Goal: Communication & Community: Answer question/provide support

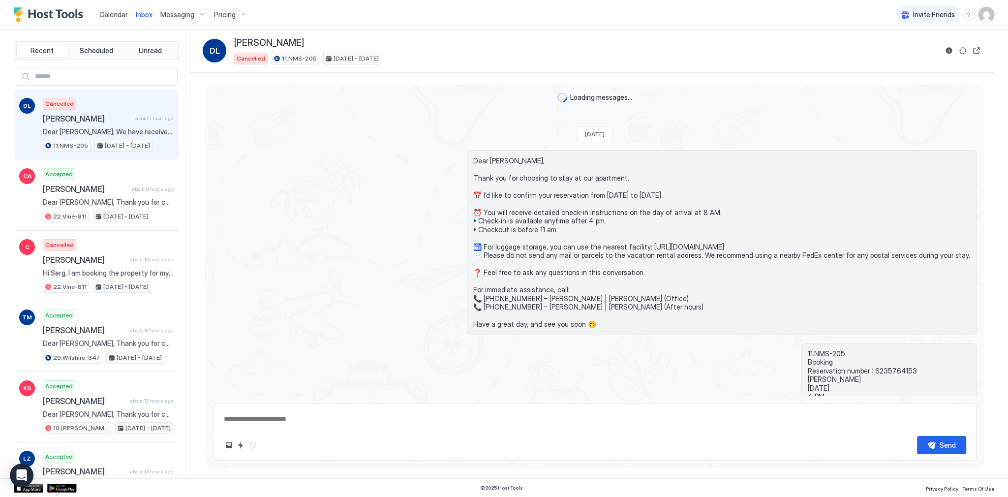
scroll to position [565, 0]
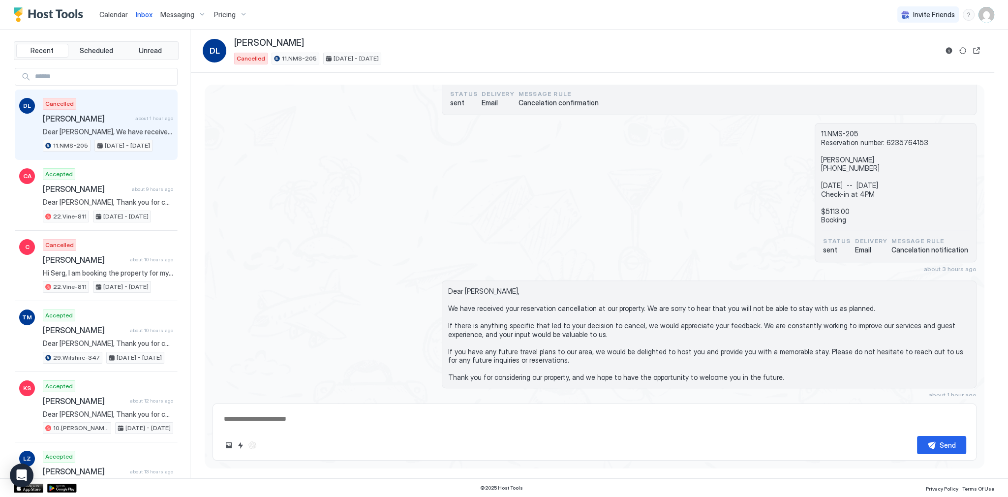
click at [395, 181] on div "11.NMS-205 Reservation number: 6235764153 [PERSON_NAME] [PHONE_NUMBER] [DATE] -…" at bounding box center [595, 198] width 764 height 150
click at [451, 209] on div "11.NMS-205 Reservation number: 6235764153 [PERSON_NAME] [PHONE_NUMBER] [DATE] -…" at bounding box center [595, 198] width 764 height 150
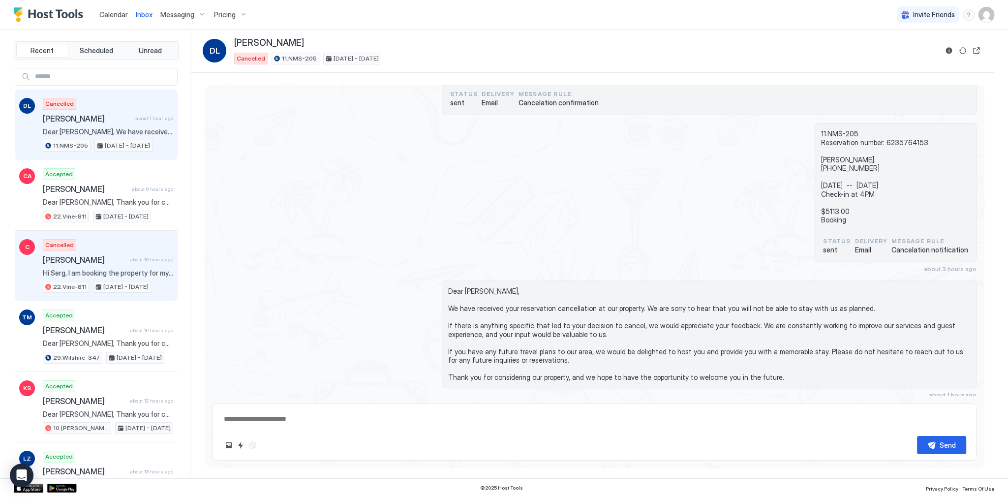
click at [160, 269] on span "Hi Serg, I am booking the property for my colleague. Thank you" at bounding box center [108, 273] width 130 height 9
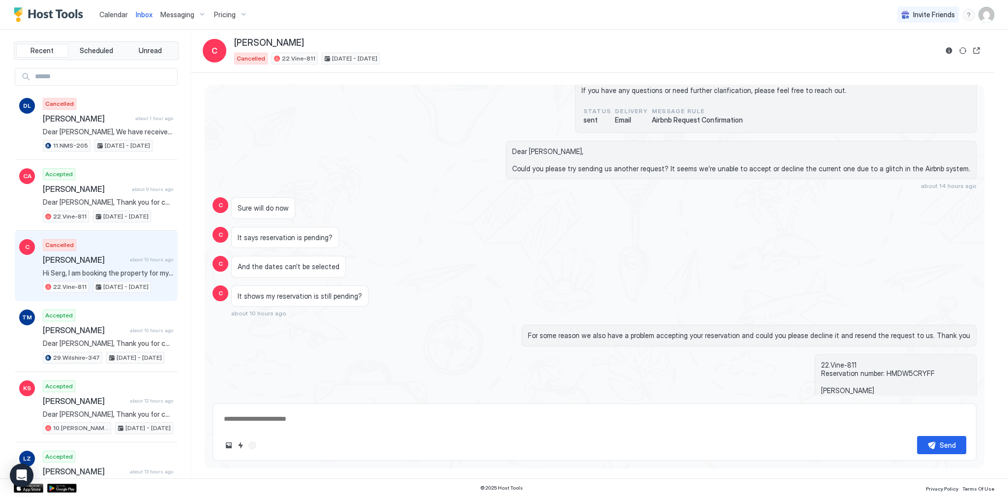
scroll to position [336, 0]
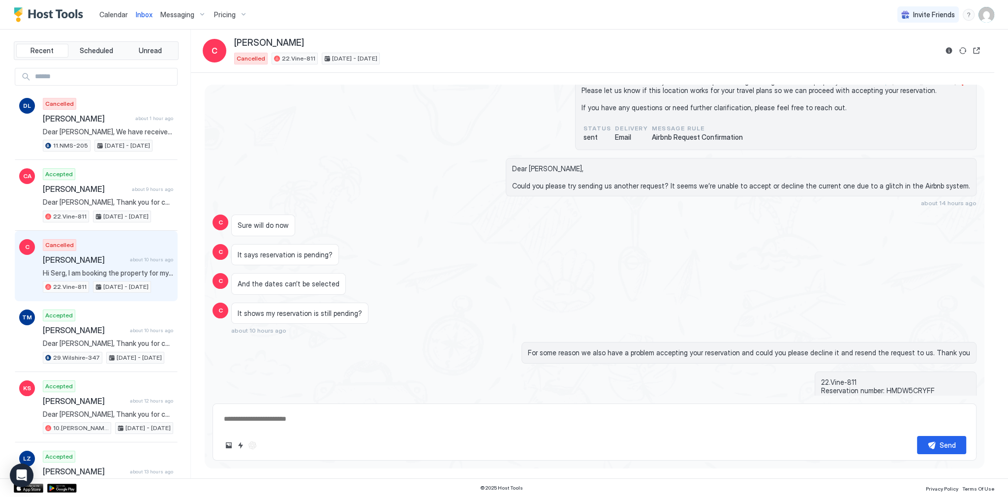
click at [273, 248] on div "It says reservation is pending?" at bounding box center [285, 255] width 108 height 22
click at [271, 251] on span "It says reservation is pending?" at bounding box center [285, 255] width 95 height 9
click at [575, 355] on div "For some reason we also have a problem accepting your reservation and could you…" at bounding box center [749, 353] width 455 height 22
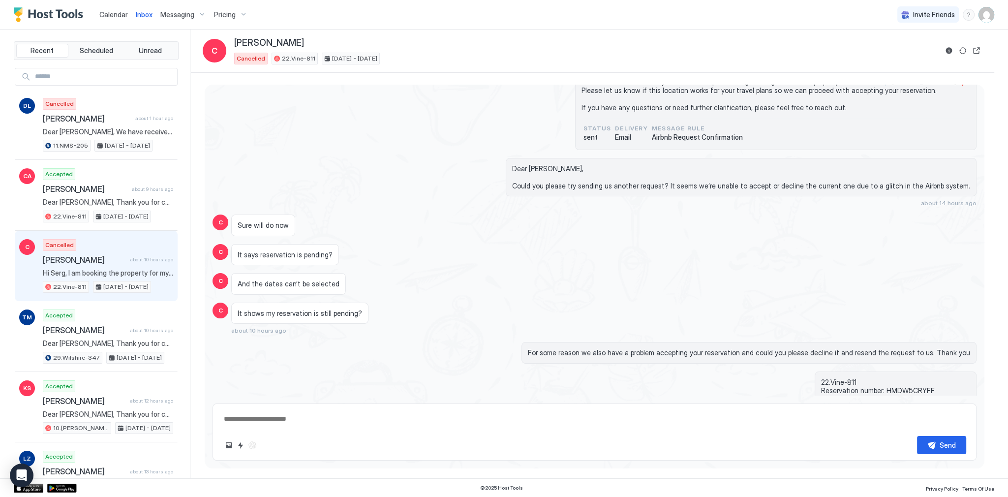
click at [585, 348] on span "For some reason we also have a problem accepting your reservation and could you…" at bounding box center [749, 352] width 442 height 9
drag, startPoint x: 585, startPoint y: 348, endPoint x: 796, endPoint y: 354, distance: 210.7
click at [793, 354] on span "For some reason we also have a problem accepting your reservation and could you…" at bounding box center [749, 352] width 442 height 9
click at [811, 354] on span "For some reason we also have a problem accepting your reservation and could you…" at bounding box center [749, 352] width 442 height 9
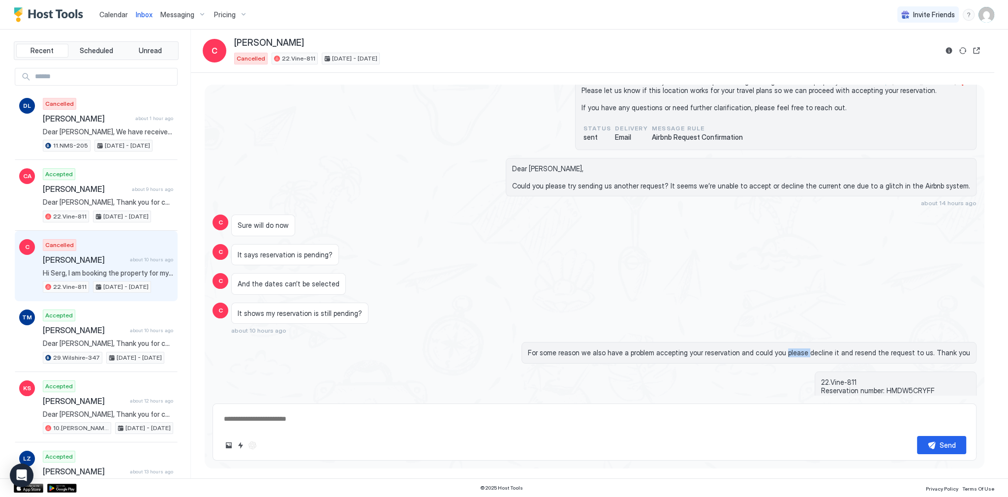
click at [811, 354] on span "For some reason we also have a problem accepting your reservation and could you…" at bounding box center [749, 352] width 442 height 9
click at [274, 309] on span "It shows my reservation is still pending?" at bounding box center [300, 313] width 125 height 9
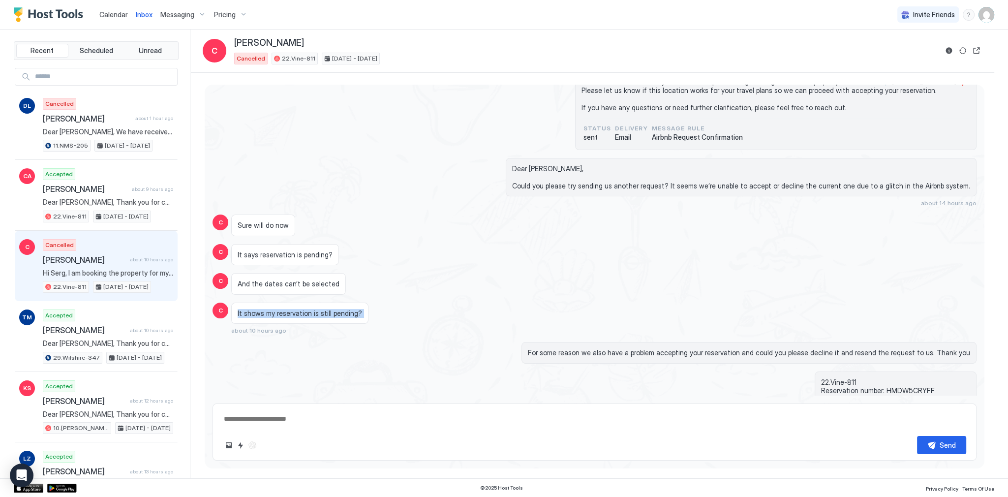
click at [341, 305] on div "It shows my reservation is still pending?" at bounding box center [299, 314] width 137 height 22
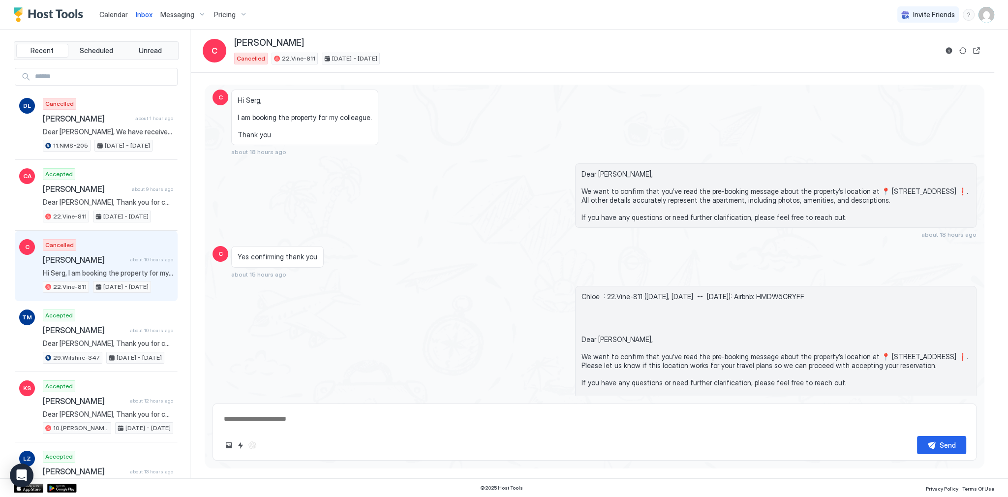
scroll to position [60, 0]
click at [39, 259] on div "C Cancelled Chloe about 10 hours ago Hi Serg, I am booking the property for my …" at bounding box center [96, 266] width 163 height 71
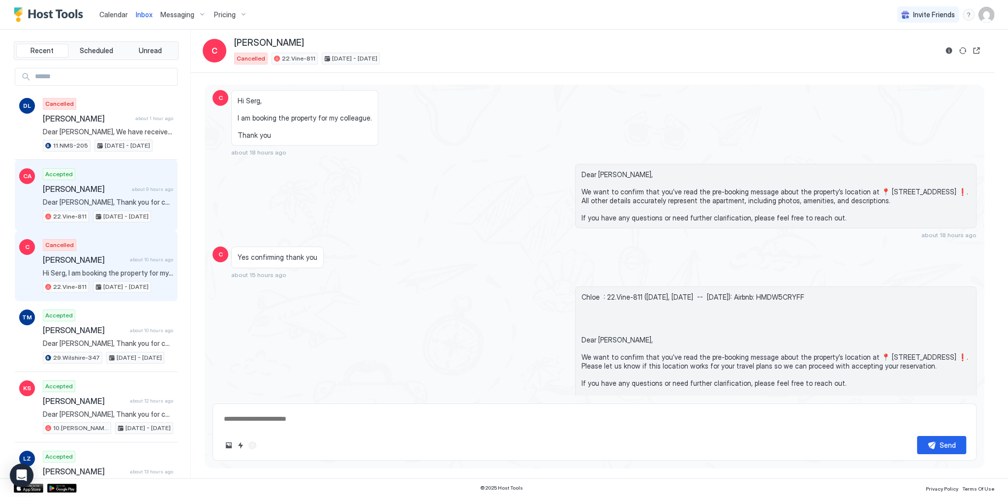
click at [97, 213] on div "[DATE] - [DATE]" at bounding box center [122, 217] width 58 height 12
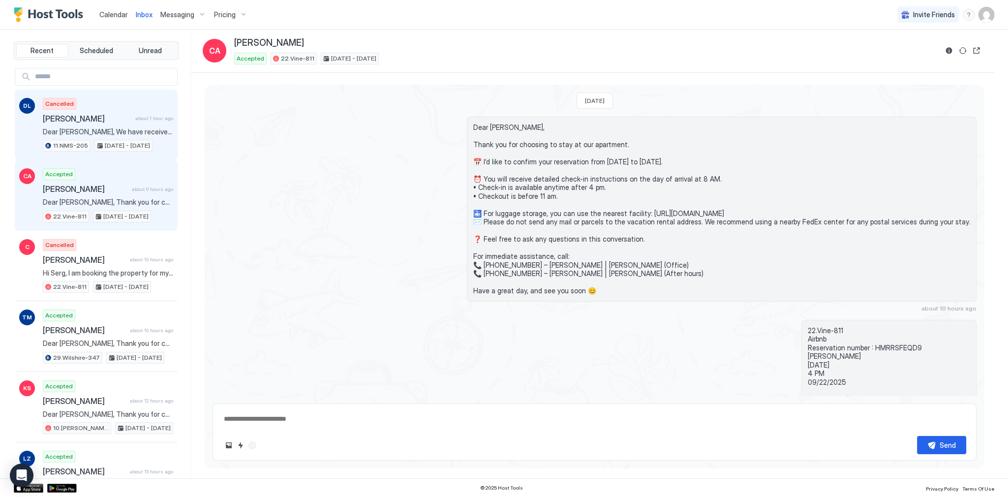
click at [120, 120] on span "[PERSON_NAME]" at bounding box center [87, 119] width 89 height 10
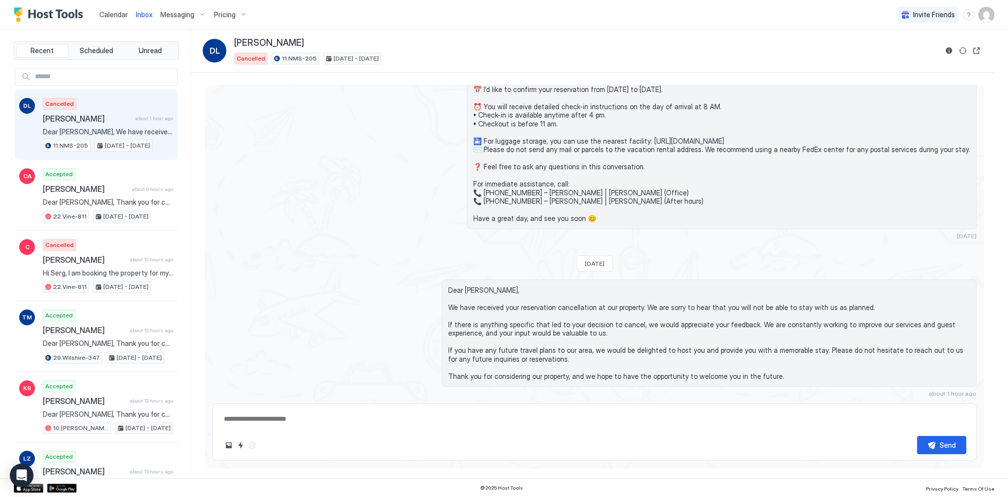
scroll to position [565, 0]
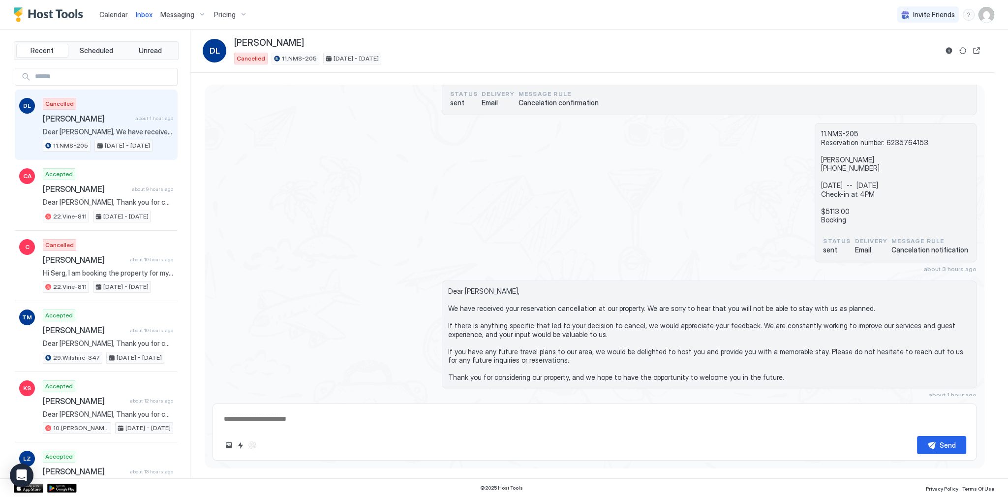
click at [328, 140] on div "11.NMS-205 Reservation number: 6235764153 [PERSON_NAME] [PHONE_NUMBER] [DATE] -…" at bounding box center [595, 198] width 764 height 150
click at [138, 14] on span "Inbox" at bounding box center [144, 14] width 17 height 8
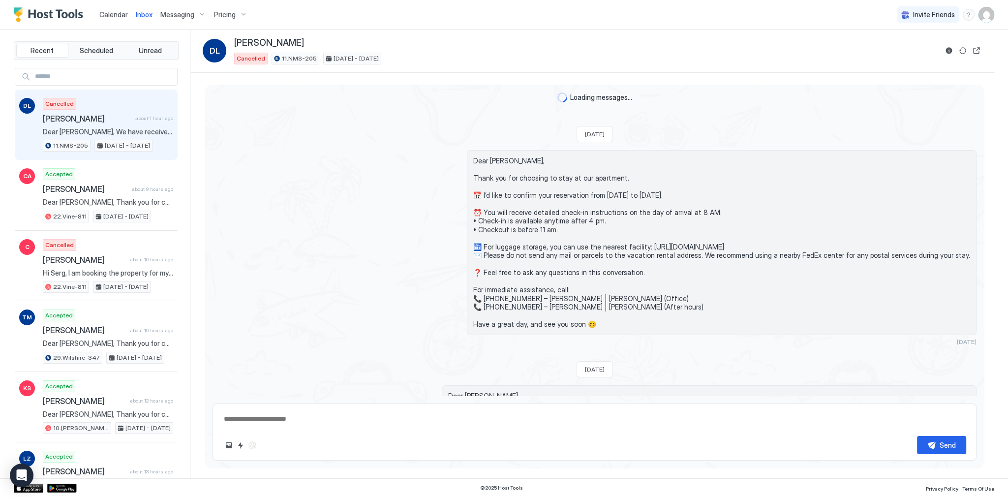
scroll to position [106, 0]
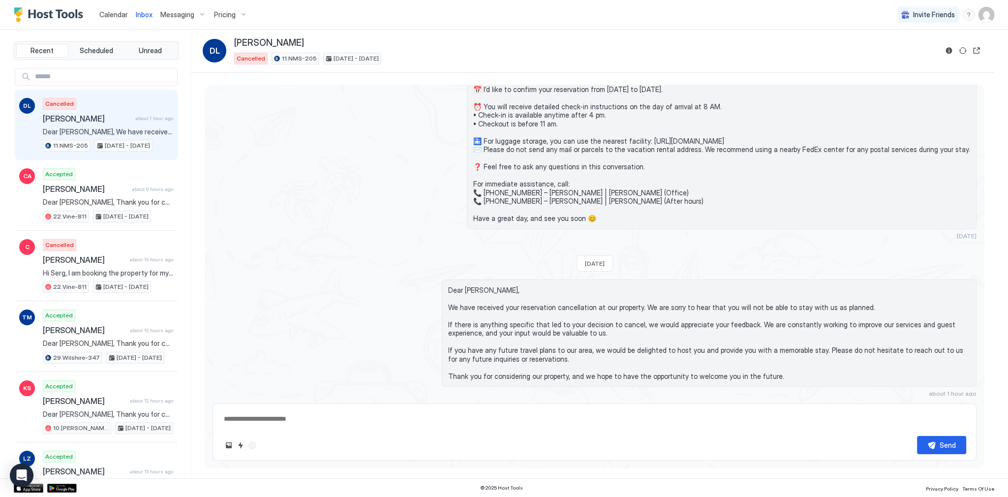
click at [138, 14] on span "Inbox" at bounding box center [144, 14] width 17 height 8
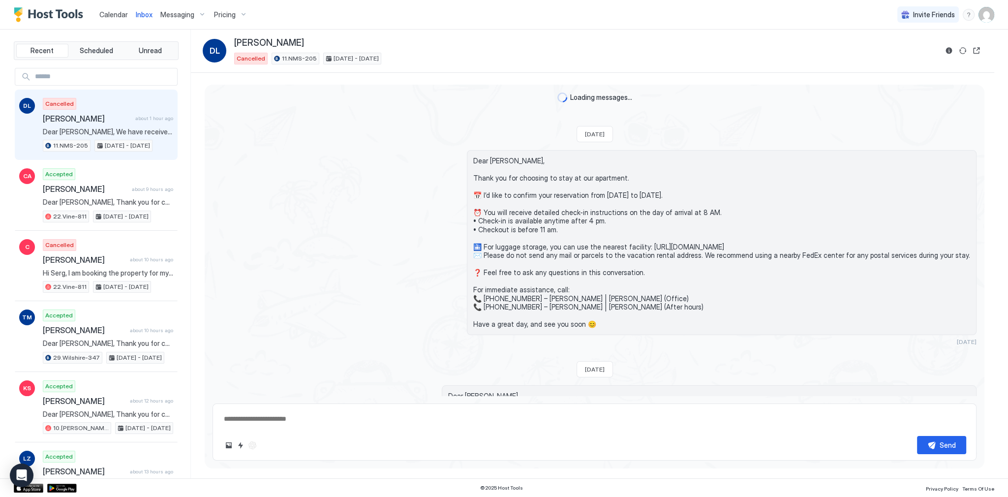
type textarea "*"
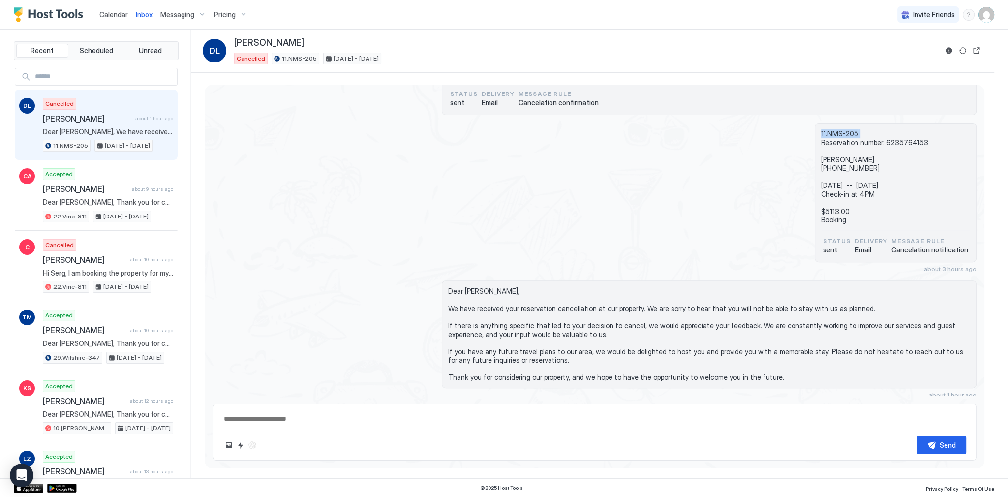
click at [432, 136] on div "11.NMS-205 Reservation number: 6235764153 [PERSON_NAME] [PHONE_NUMBER] [DATE] -…" at bounding box center [595, 198] width 764 height 150
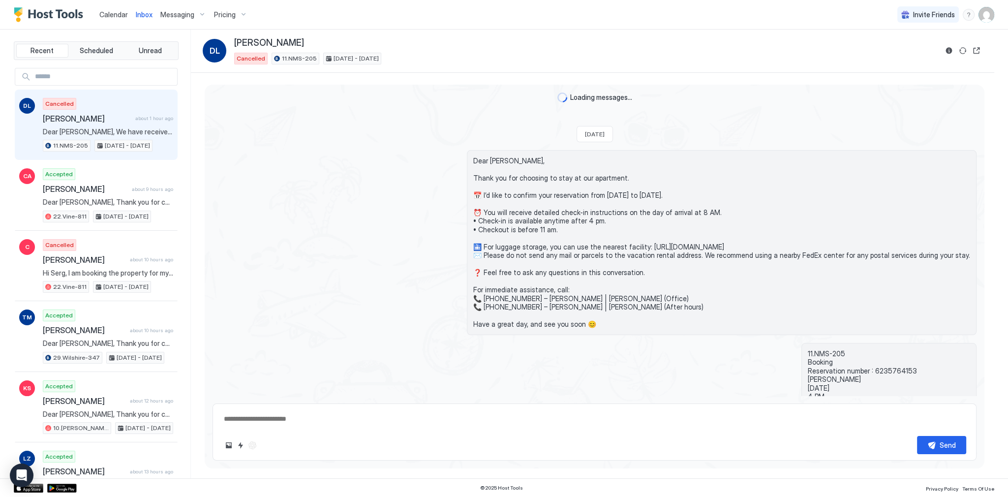
scroll to position [565, 0]
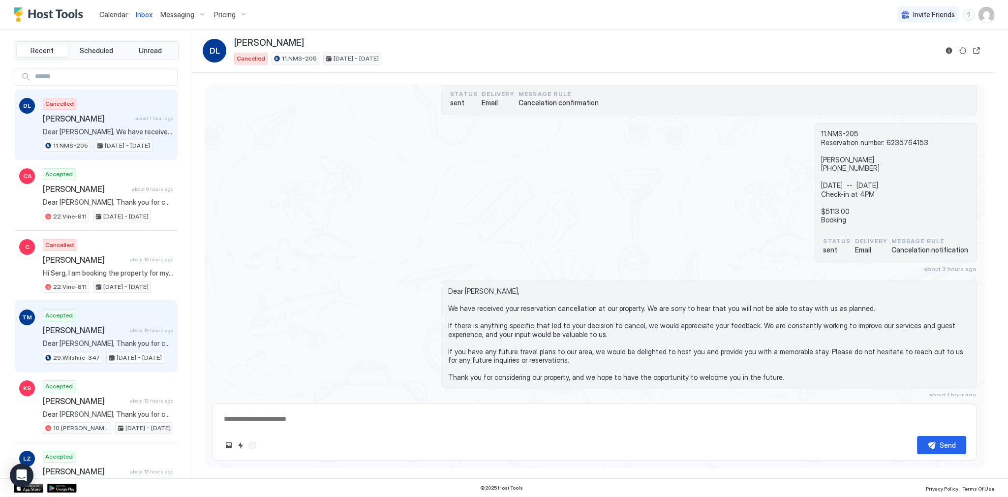
click at [146, 321] on div "Accepted [PERSON_NAME] about 10 hours ago Dear [PERSON_NAME], Thank you for cho…" at bounding box center [108, 337] width 130 height 54
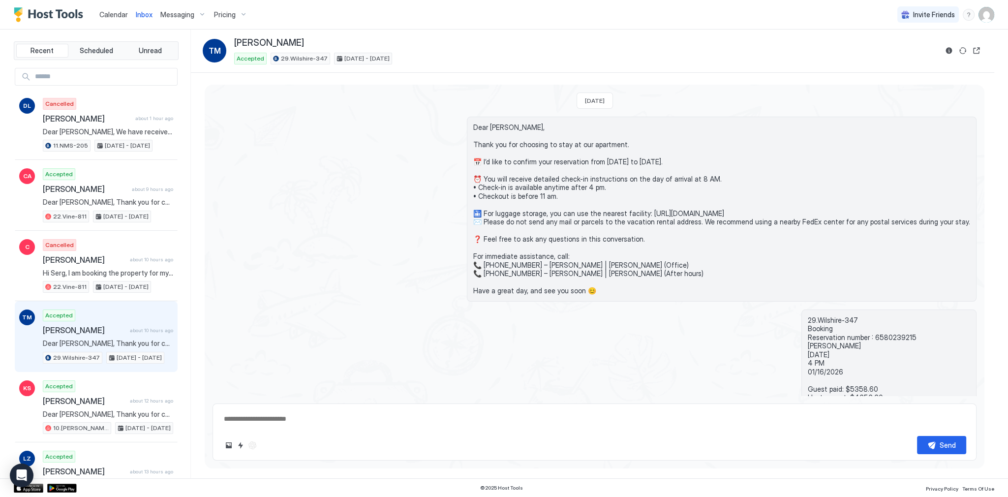
scroll to position [74, 0]
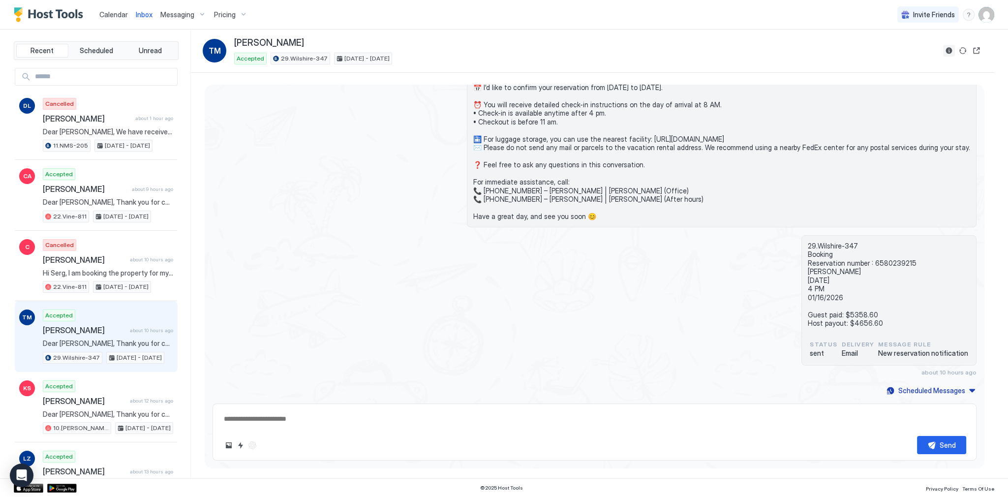
click at [947, 51] on button "Reservation information" at bounding box center [949, 51] width 12 height 12
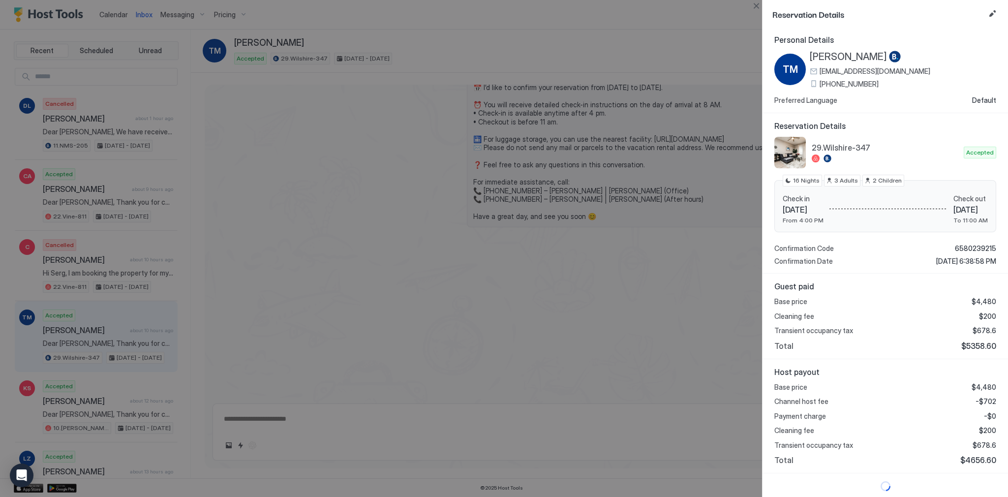
scroll to position [2, 0]
click at [976, 341] on span "$5358.60" at bounding box center [979, 346] width 35 height 10
copy span "5358.60"
click at [984, 398] on span "-$702" at bounding box center [986, 401] width 21 height 9
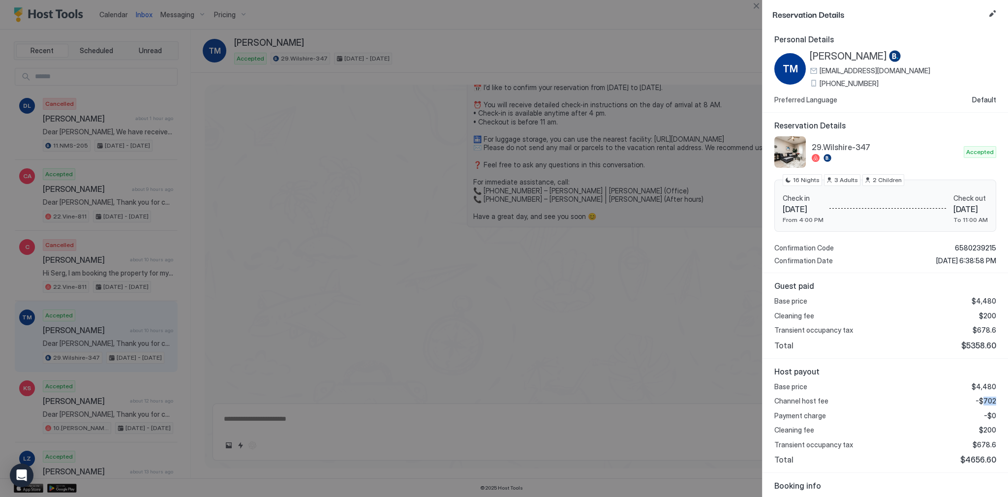
click at [984, 398] on span "-$702" at bounding box center [986, 401] width 21 height 9
copy span "702"
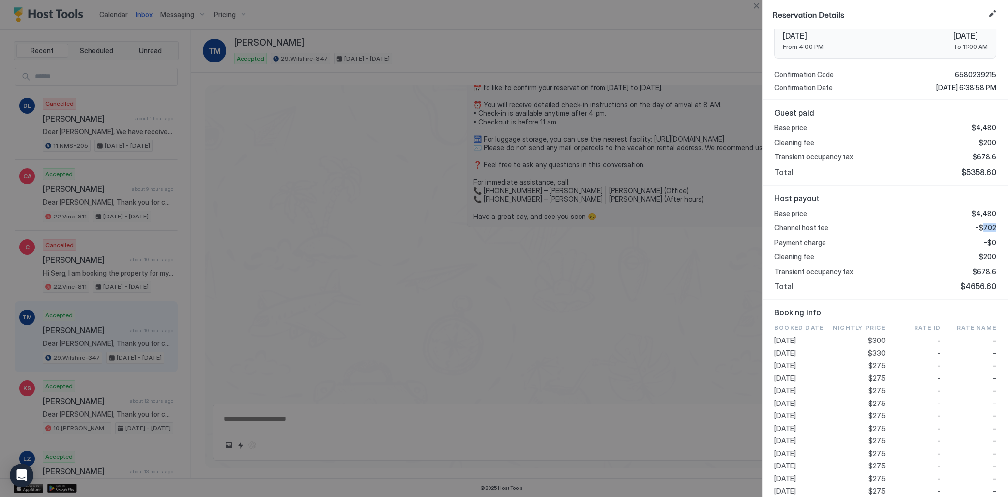
scroll to position [238, 0]
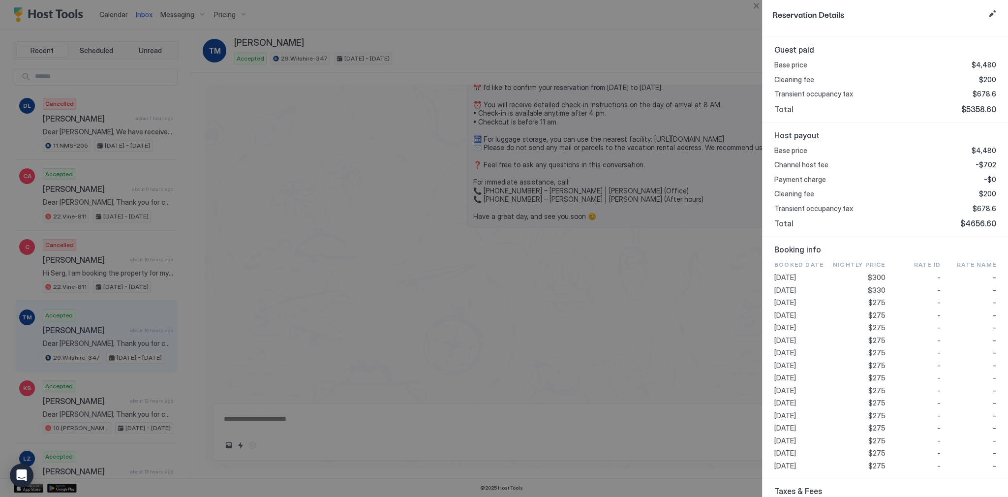
click at [875, 365] on span "$275" at bounding box center [877, 365] width 17 height 9
copy span "275"
click at [982, 204] on span "$678.6" at bounding box center [985, 208] width 24 height 9
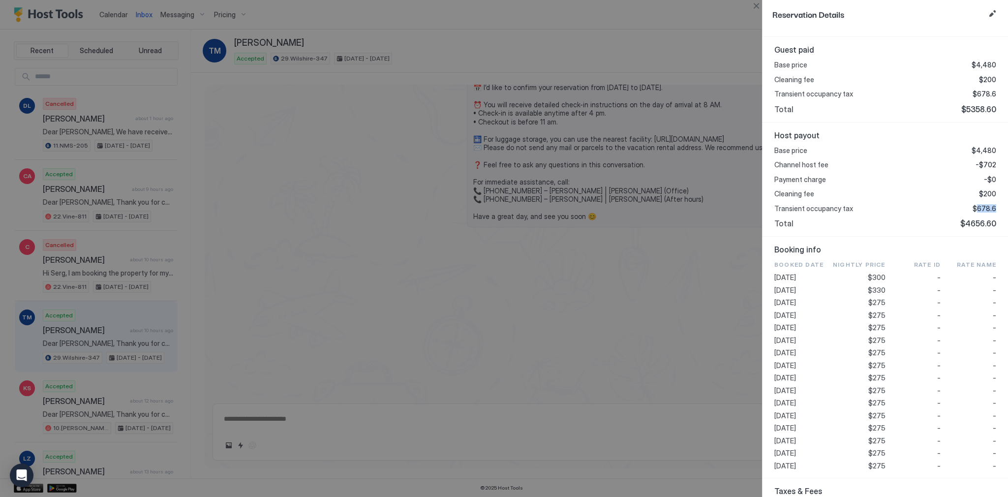
copy span "678.6"
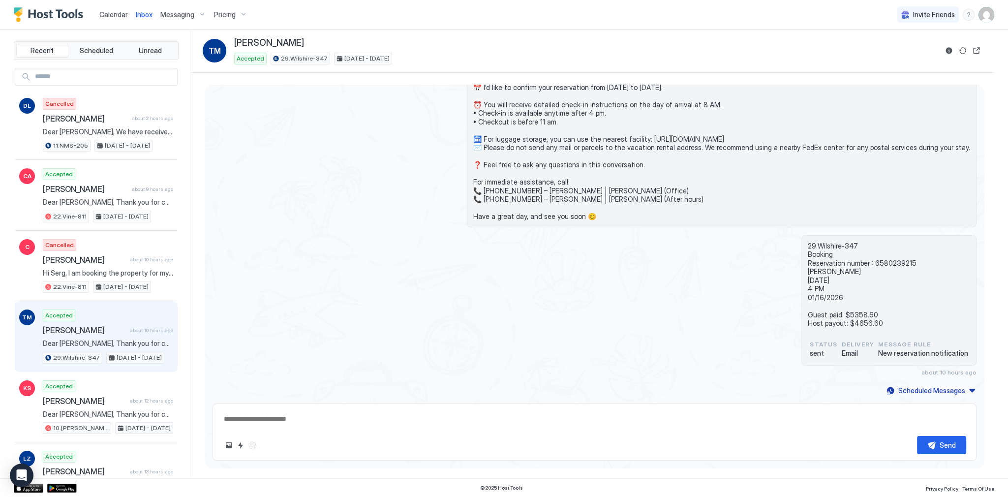
click at [419, 183] on div "Dear [PERSON_NAME], Thank you for choosing to stay at our apartment. 📅 I’d like…" at bounding box center [595, 134] width 764 height 185
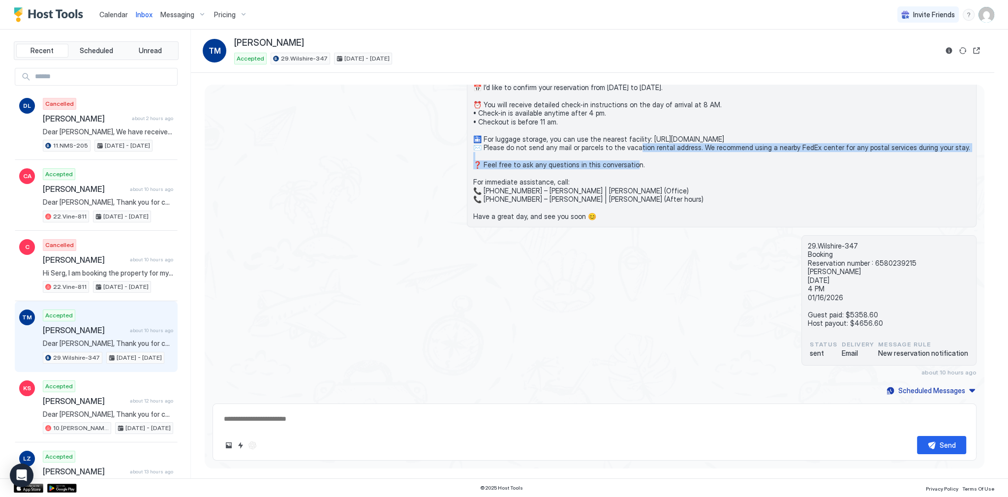
click at [278, 154] on div "Dear [PERSON_NAME], Thank you for choosing to stay at our apartment. 📅 I’d like…" at bounding box center [595, 134] width 764 height 185
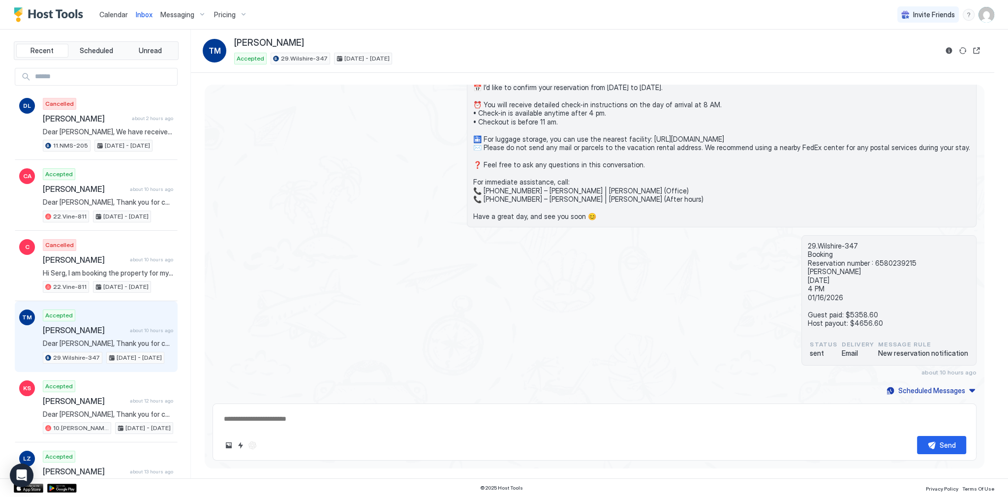
scroll to position [354, 0]
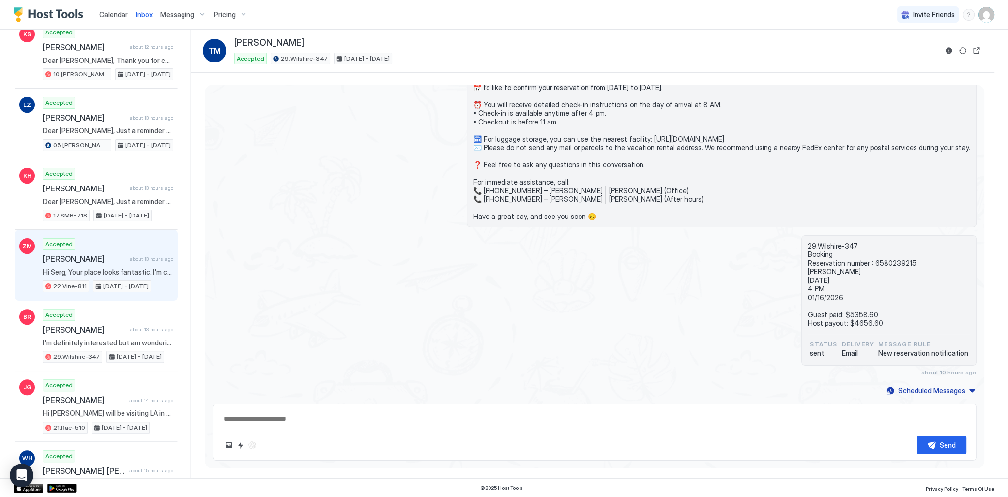
click at [138, 260] on div "Accepted [PERSON_NAME] about 13 hours ago Hi Serg, Your place looks fantastic. …" at bounding box center [108, 265] width 130 height 54
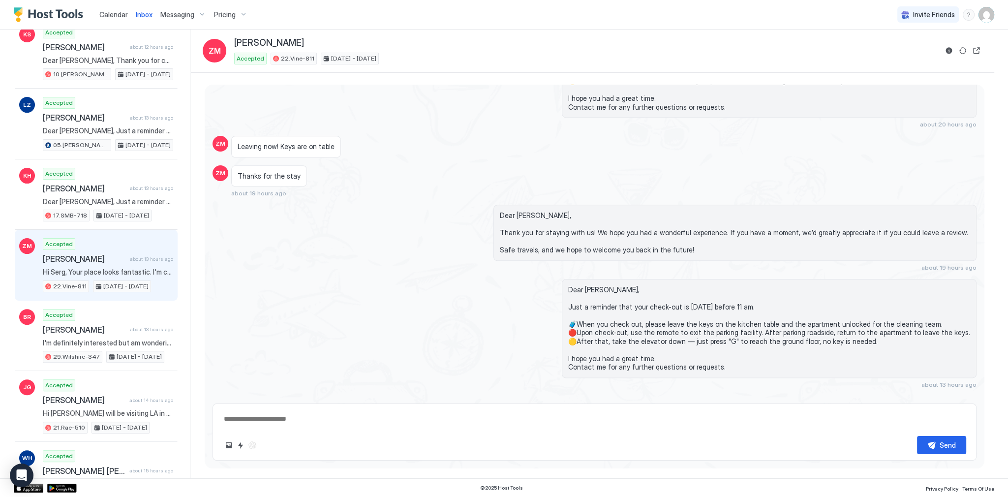
click at [941, 398] on div "Scheduled Messages" at bounding box center [932, 403] width 67 height 10
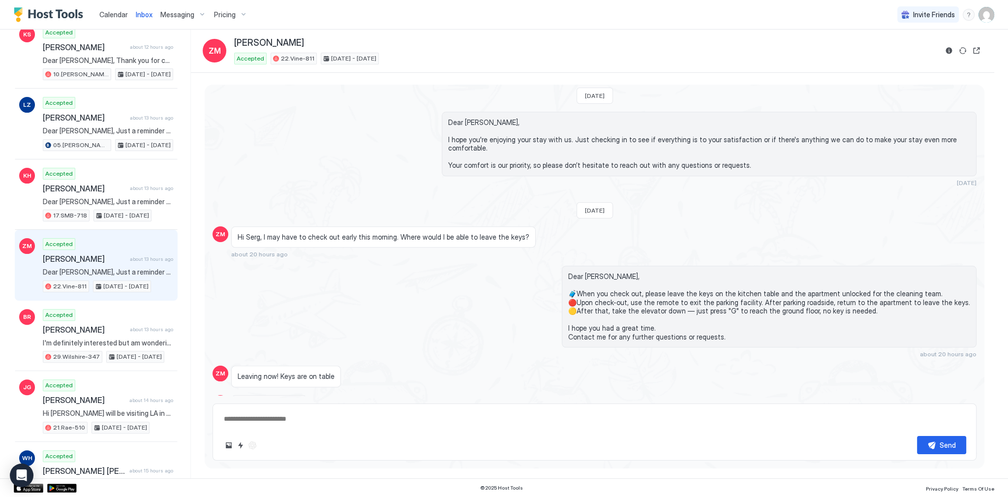
scroll to position [1424, 0]
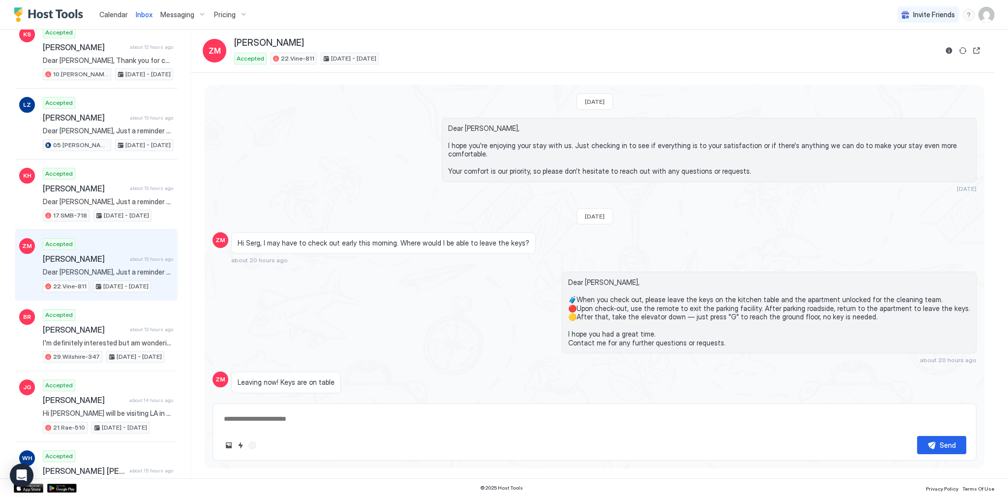
click at [616, 278] on span "Dear [PERSON_NAME], 🧳When you check out, please leave the keys on the kitchen t…" at bounding box center [769, 312] width 402 height 69
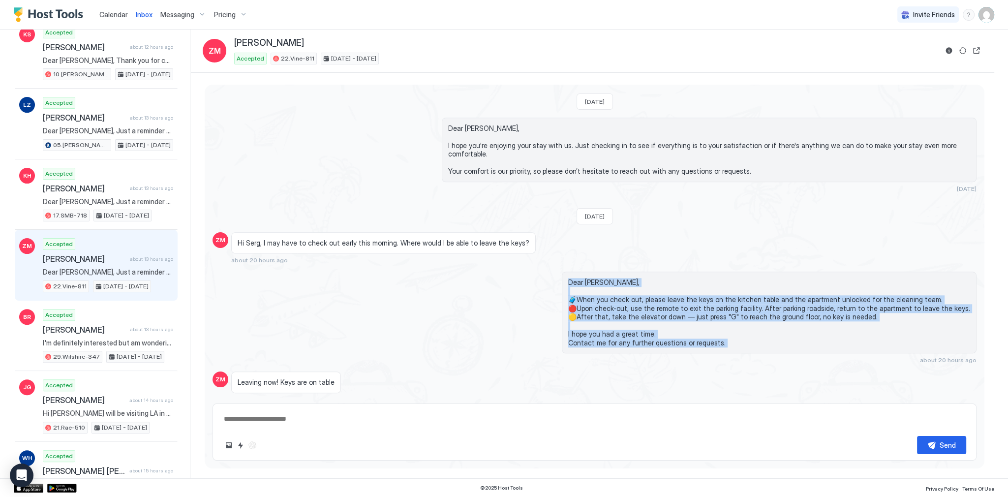
drag, startPoint x: 616, startPoint y: 270, endPoint x: 650, endPoint y: 330, distance: 68.6
click at [650, 330] on span "Dear [PERSON_NAME], 🧳When you check out, please leave the keys on the kitchen t…" at bounding box center [769, 312] width 402 height 69
click at [651, 329] on span "Dear [PERSON_NAME], 🧳When you check out, please leave the keys on the kitchen t…" at bounding box center [769, 312] width 402 height 69
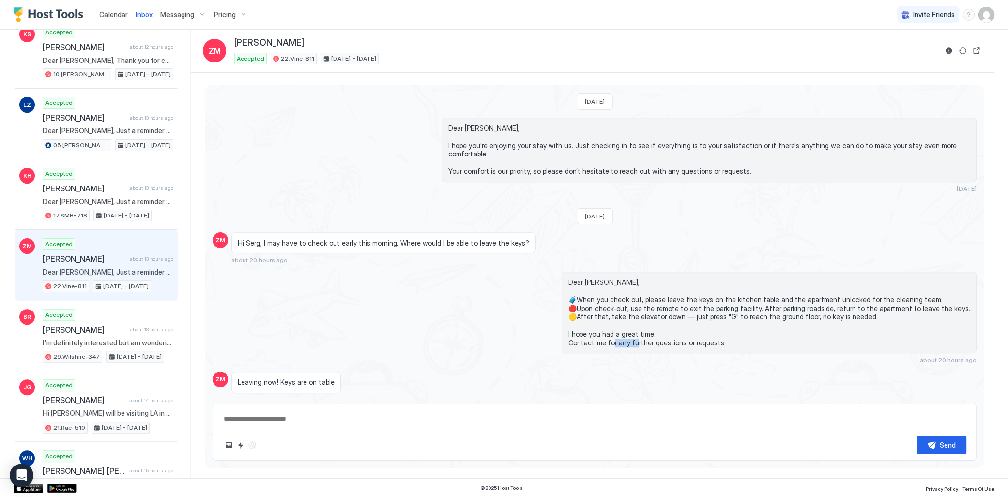
click at [651, 329] on span "Dear [PERSON_NAME], 🧳When you check out, please leave the keys on the kitchen t…" at bounding box center [769, 312] width 402 height 69
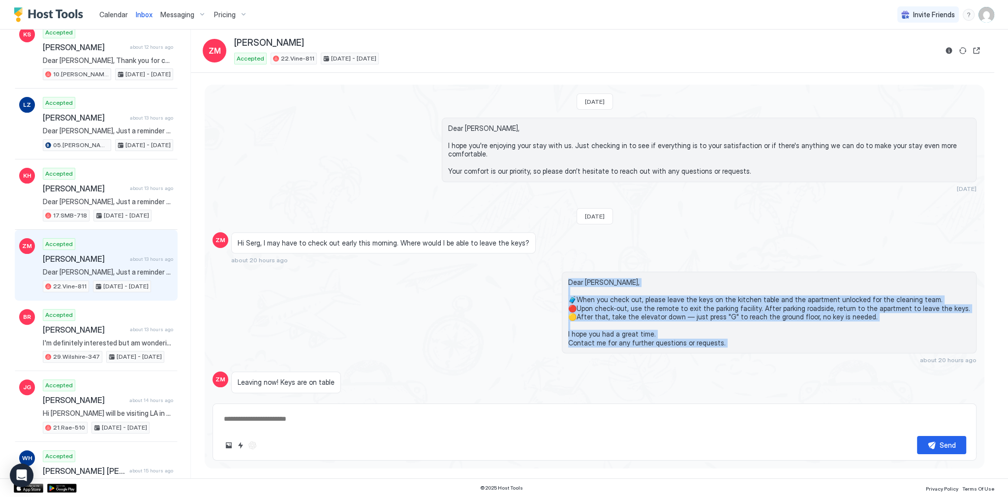
drag, startPoint x: 651, startPoint y: 329, endPoint x: 621, endPoint y: 267, distance: 68.9
click at [622, 272] on div "Dear [PERSON_NAME], 🧳When you check out, please leave the keys on the kitchen t…" at bounding box center [769, 313] width 415 height 82
click at [621, 278] on span "Dear [PERSON_NAME], 🧳When you check out, please leave the keys on the kitchen t…" at bounding box center [769, 312] width 402 height 69
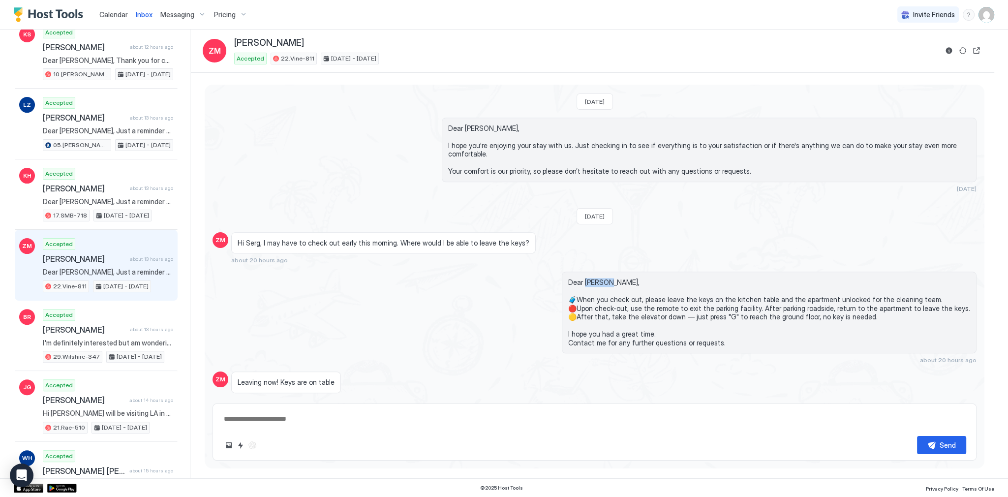
click at [621, 278] on span "Dear [PERSON_NAME], 🧳When you check out, please leave the keys on the kitchen t…" at bounding box center [769, 312] width 402 height 69
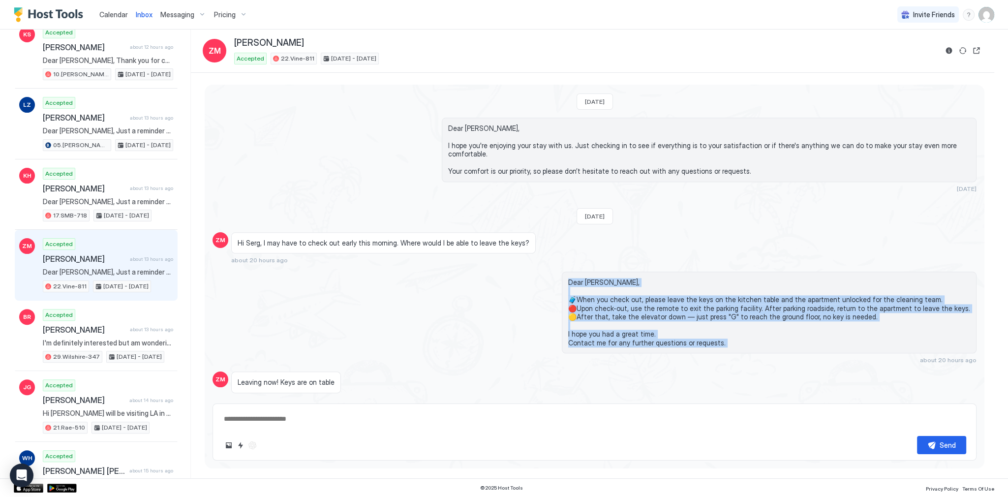
drag, startPoint x: 621, startPoint y: 268, endPoint x: 670, endPoint y: 342, distance: 88.7
click at [670, 342] on div "Dear [PERSON_NAME], 🧳When you check out, please leave the keys on the kitchen t…" at bounding box center [709, 318] width 535 height 92
click at [675, 338] on div "Dear [PERSON_NAME], 🧳When you check out, please leave the keys on the kitchen t…" at bounding box center [769, 313] width 415 height 82
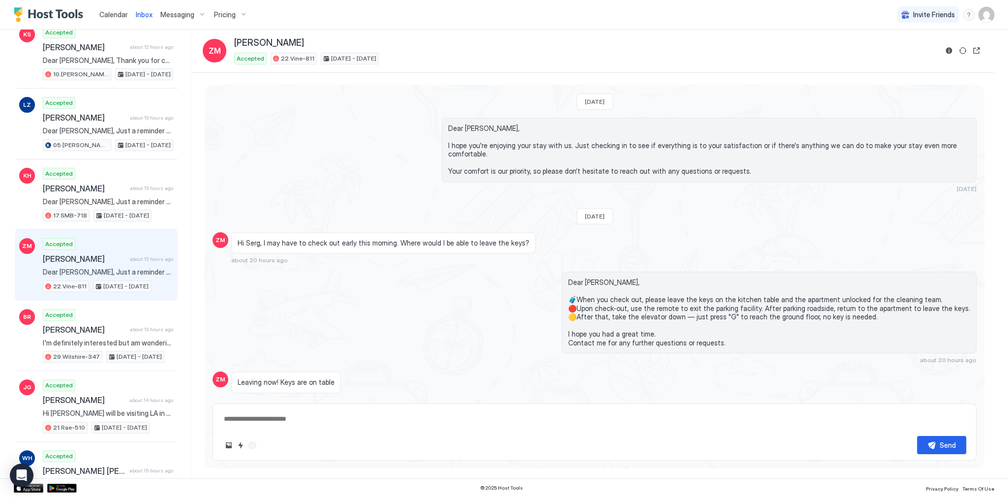
click at [675, 331] on span "Dear [PERSON_NAME], 🧳When you check out, please leave the keys on the kitchen t…" at bounding box center [769, 312] width 402 height 69
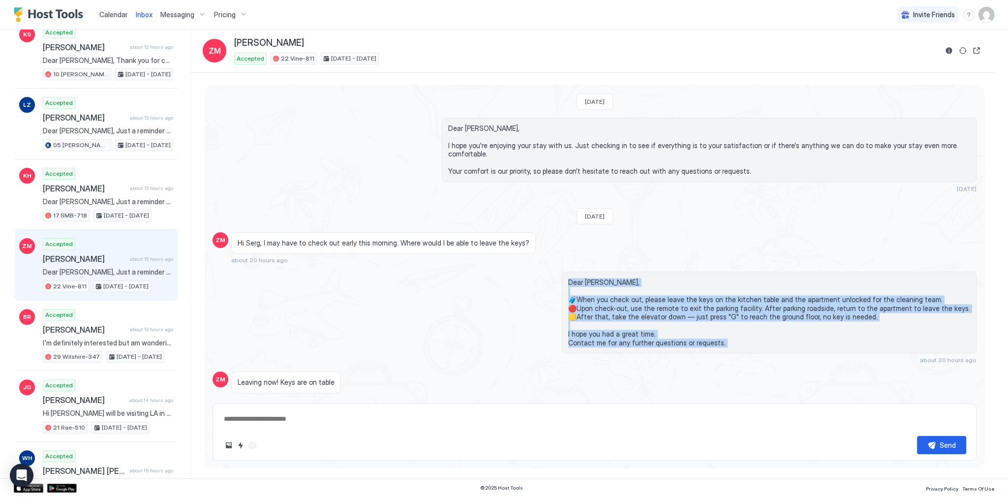
drag, startPoint x: 675, startPoint y: 331, endPoint x: 638, endPoint y: 264, distance: 75.8
click at [638, 272] on div "Dear [PERSON_NAME], 🧳When you check out, please leave the keys on the kitchen t…" at bounding box center [769, 313] width 415 height 82
click at [624, 278] on span "Dear [PERSON_NAME], 🧳When you check out, please leave the keys on the kitchen t…" at bounding box center [769, 312] width 402 height 69
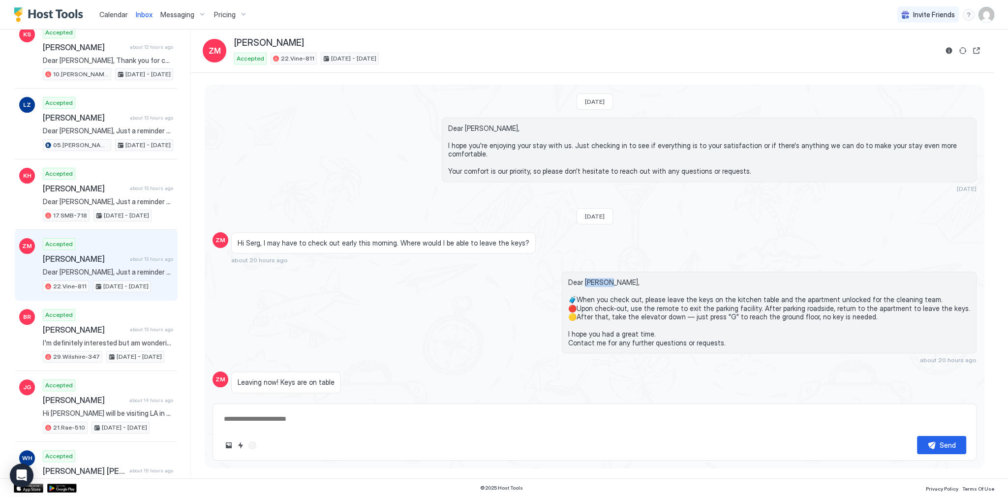
click at [624, 278] on span "Dear [PERSON_NAME], 🧳When you check out, please leave the keys on the kitchen t…" at bounding box center [769, 312] width 402 height 69
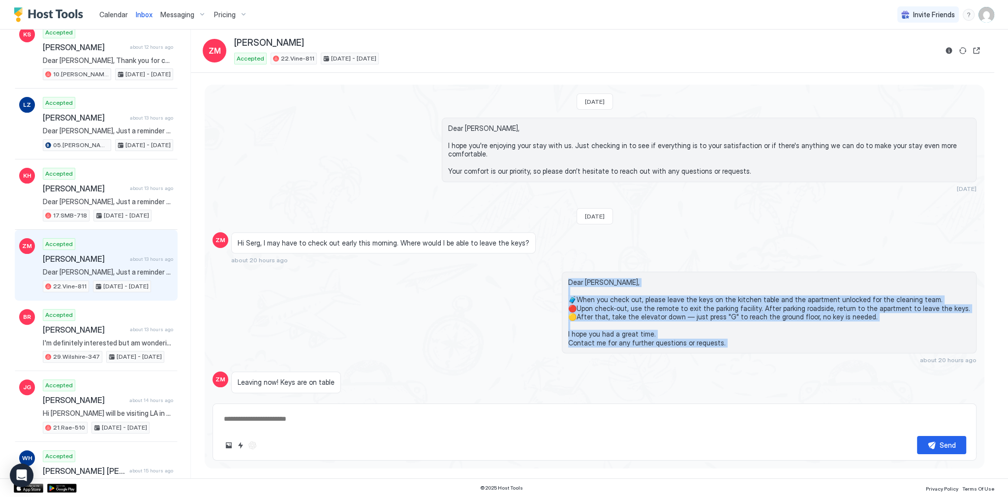
drag, startPoint x: 624, startPoint y: 267, endPoint x: 688, endPoint y: 329, distance: 89.4
click at [688, 329] on span "Dear [PERSON_NAME], 🧳When you check out, please leave the keys on the kitchen t…" at bounding box center [769, 312] width 402 height 69
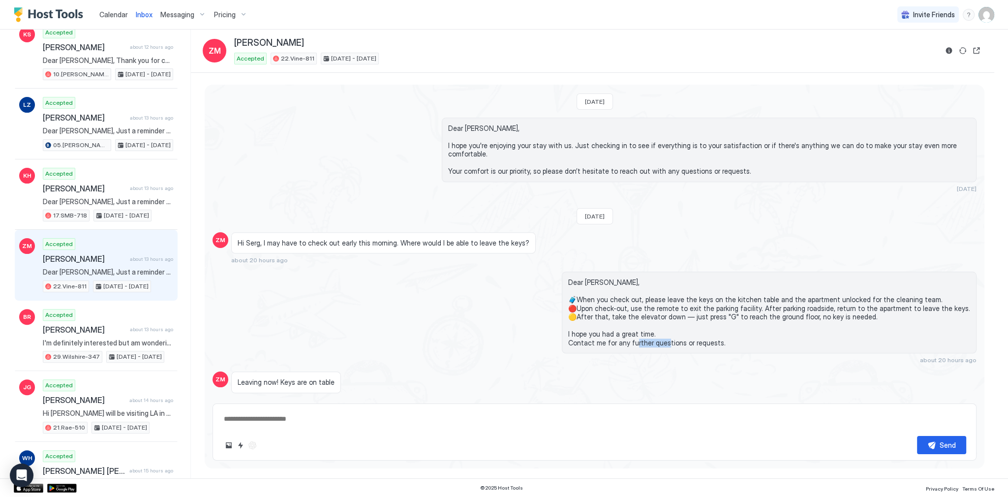
click at [688, 329] on span "Dear [PERSON_NAME], 🧳When you check out, please leave the keys on the kitchen t…" at bounding box center [769, 312] width 402 height 69
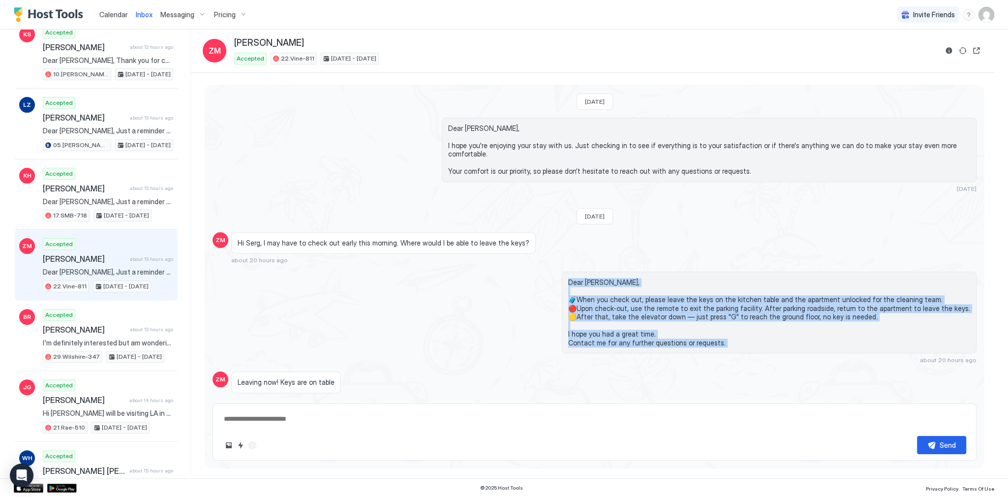
drag, startPoint x: 688, startPoint y: 329, endPoint x: 634, endPoint y: 266, distance: 82.7
click at [634, 278] on span "Dear [PERSON_NAME], 🧳When you check out, please leave the keys on the kitchen t…" at bounding box center [769, 312] width 402 height 69
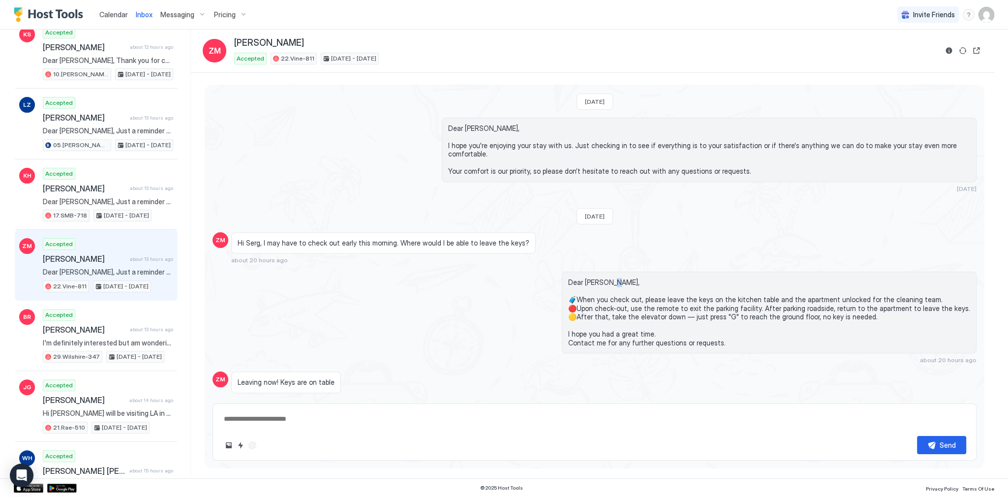
click at [634, 278] on span "Dear [PERSON_NAME], 🧳When you check out, please leave the keys on the kitchen t…" at bounding box center [769, 312] width 402 height 69
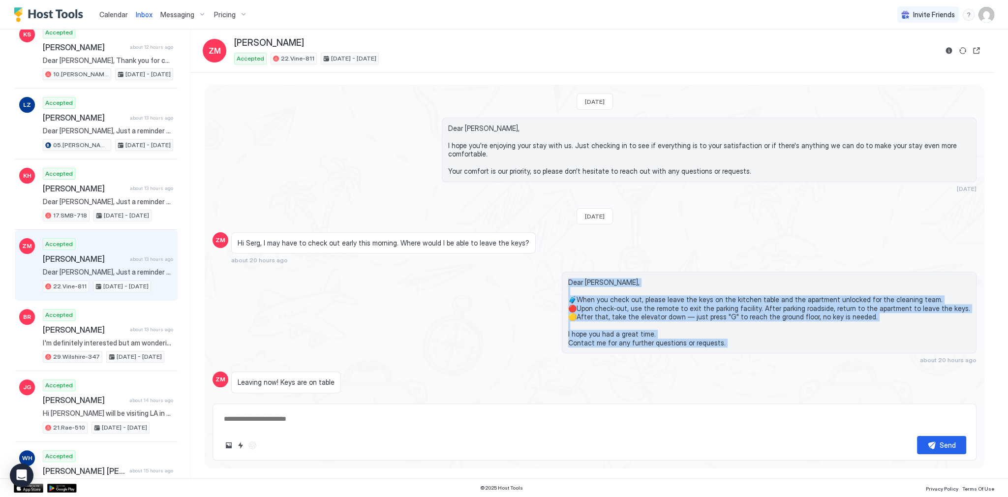
drag, startPoint x: 634, startPoint y: 266, endPoint x: 655, endPoint y: 327, distance: 64.0
click at [655, 327] on span "Dear [PERSON_NAME], 🧳When you check out, please leave the keys on the kitchen t…" at bounding box center [769, 312] width 402 height 69
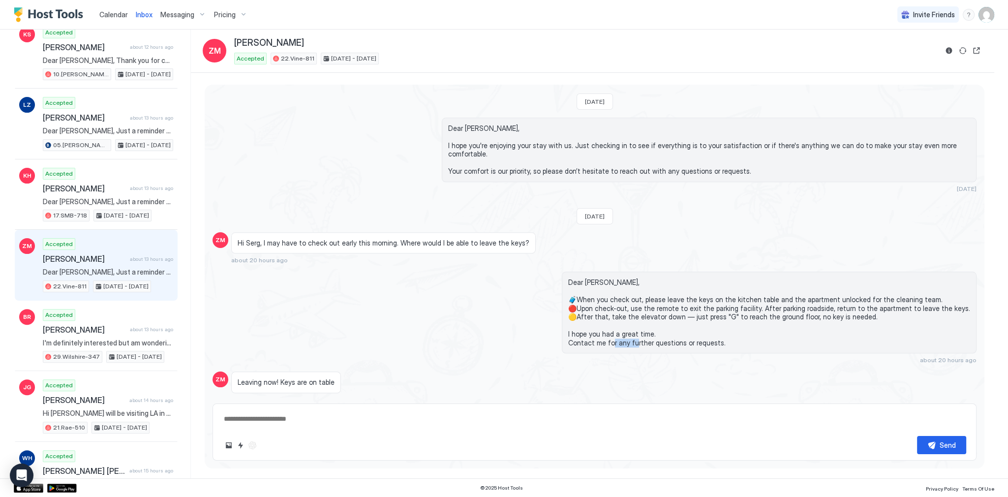
click at [655, 327] on span "Dear [PERSON_NAME], 🧳When you check out, please leave the keys on the kitchen t…" at bounding box center [769, 312] width 402 height 69
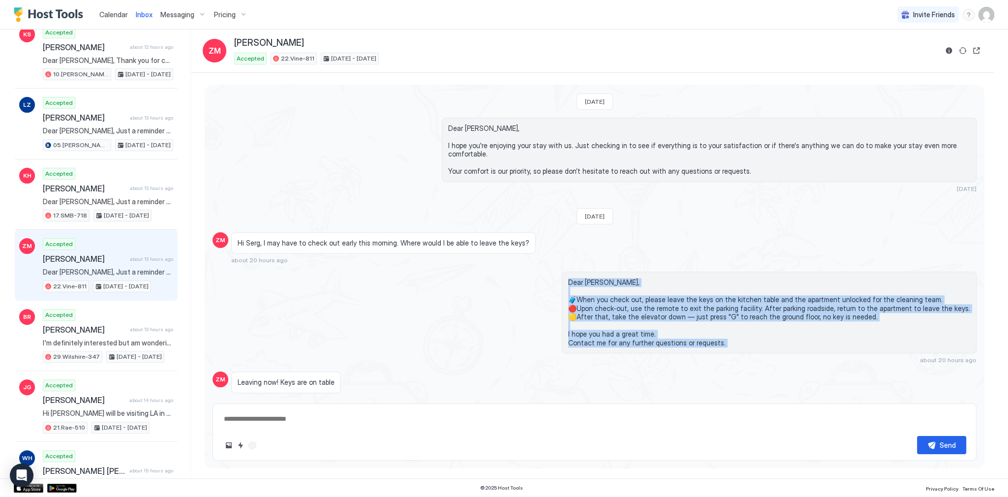
drag, startPoint x: 655, startPoint y: 327, endPoint x: 624, endPoint y: 272, distance: 62.8
click at [624, 278] on span "Dear [PERSON_NAME], 🧳When you check out, please leave the keys on the kitchen t…" at bounding box center [769, 312] width 402 height 69
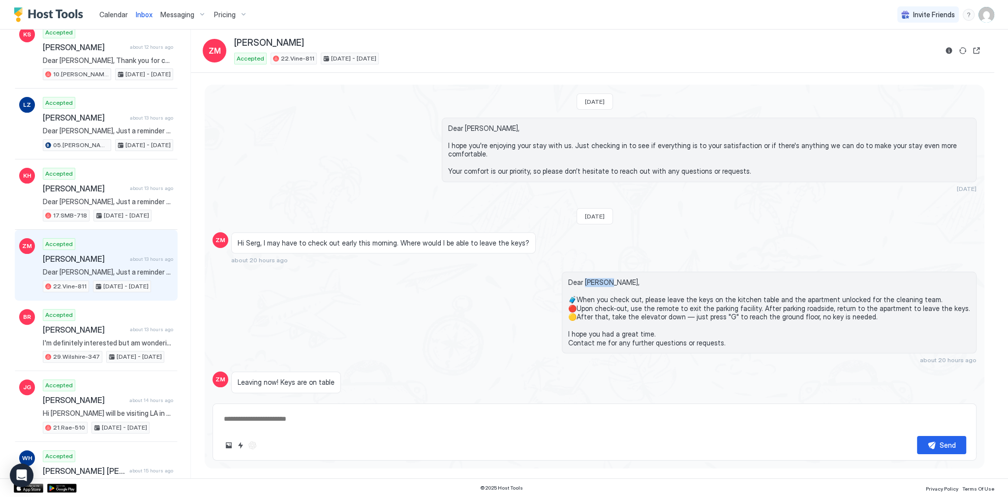
click at [624, 278] on span "Dear [PERSON_NAME], 🧳When you check out, please leave the keys on the kitchen t…" at bounding box center [769, 312] width 402 height 69
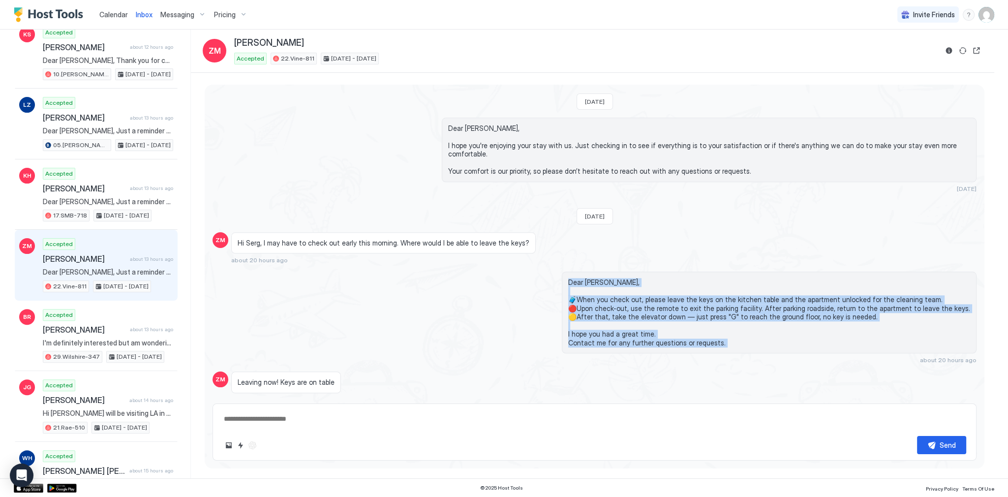
drag, startPoint x: 624, startPoint y: 272, endPoint x: 659, endPoint y: 330, distance: 68.3
click at [659, 330] on span "Dear [PERSON_NAME], 🧳When you check out, please leave the keys on the kitchen t…" at bounding box center [769, 312] width 402 height 69
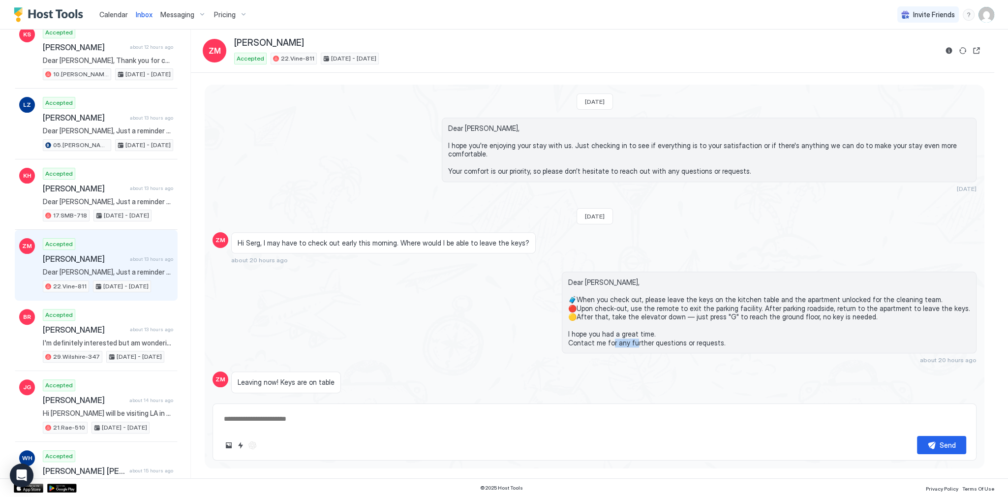
click at [659, 330] on span "Dear [PERSON_NAME], 🧳When you check out, please leave the keys on the kitchen t…" at bounding box center [769, 312] width 402 height 69
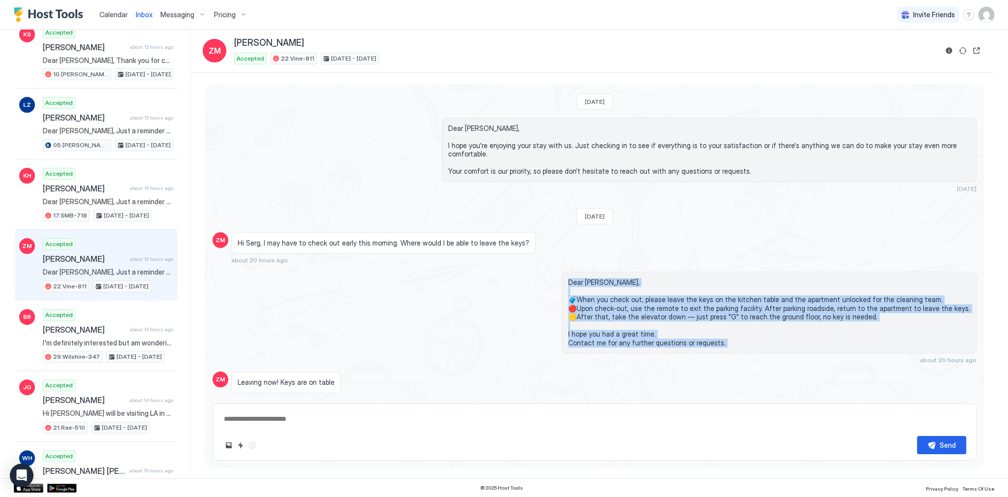
drag, startPoint x: 659, startPoint y: 330, endPoint x: 621, endPoint y: 270, distance: 71.5
click at [621, 278] on span "Dear [PERSON_NAME], 🧳When you check out, please leave the keys on the kitchen t…" at bounding box center [769, 312] width 402 height 69
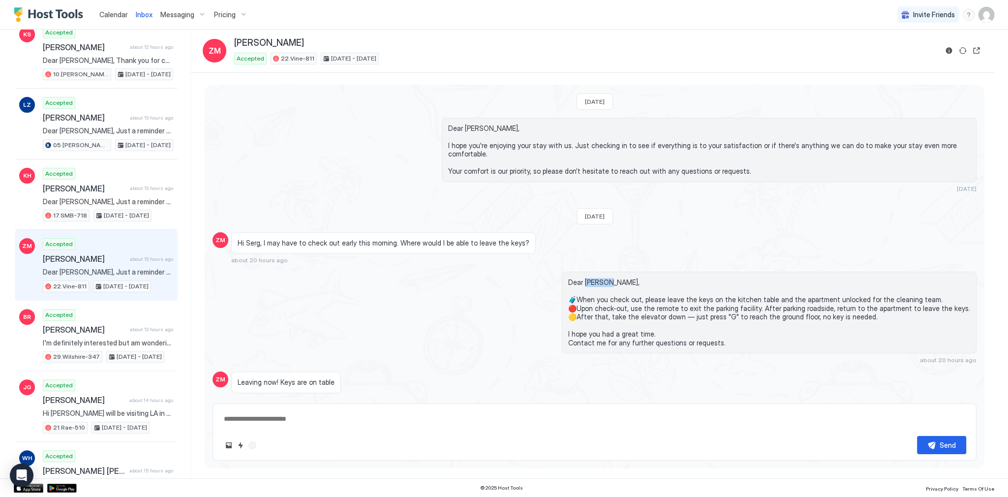
click at [621, 278] on span "Dear [PERSON_NAME], 🧳When you check out, please leave the keys on the kitchen t…" at bounding box center [769, 312] width 402 height 69
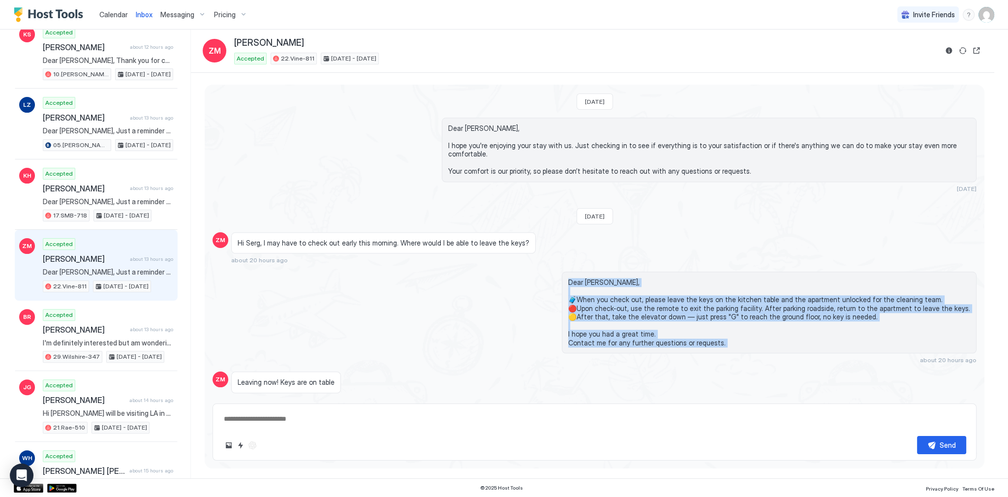
drag, startPoint x: 621, startPoint y: 270, endPoint x: 652, endPoint y: 332, distance: 69.1
click at [652, 332] on span "Dear [PERSON_NAME], 🧳When you check out, please leave the keys on the kitchen t…" at bounding box center [769, 312] width 402 height 69
click at [659, 330] on span "Dear [PERSON_NAME], 🧳When you check out, please leave the keys on the kitchen t…" at bounding box center [769, 312] width 402 height 69
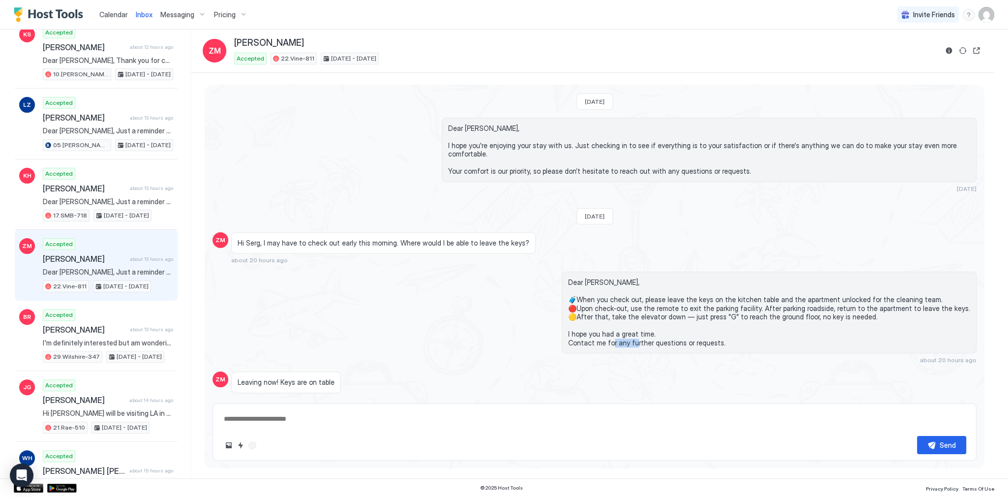
click at [659, 330] on span "Dear [PERSON_NAME], 🧳When you check out, please leave the keys on the kitchen t…" at bounding box center [769, 312] width 402 height 69
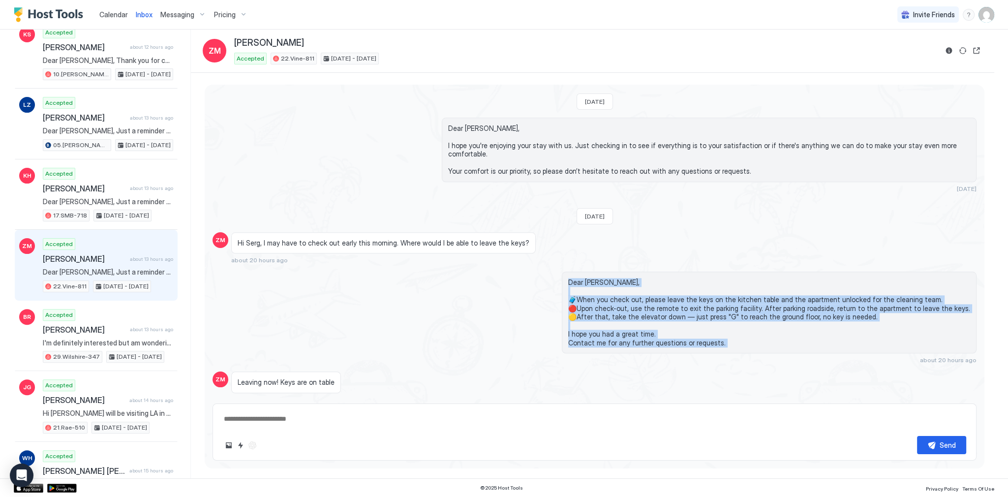
drag, startPoint x: 659, startPoint y: 330, endPoint x: 626, endPoint y: 271, distance: 68.3
click at [626, 278] on span "Dear [PERSON_NAME], 🧳When you check out, please leave the keys on the kitchen t…" at bounding box center [769, 312] width 402 height 69
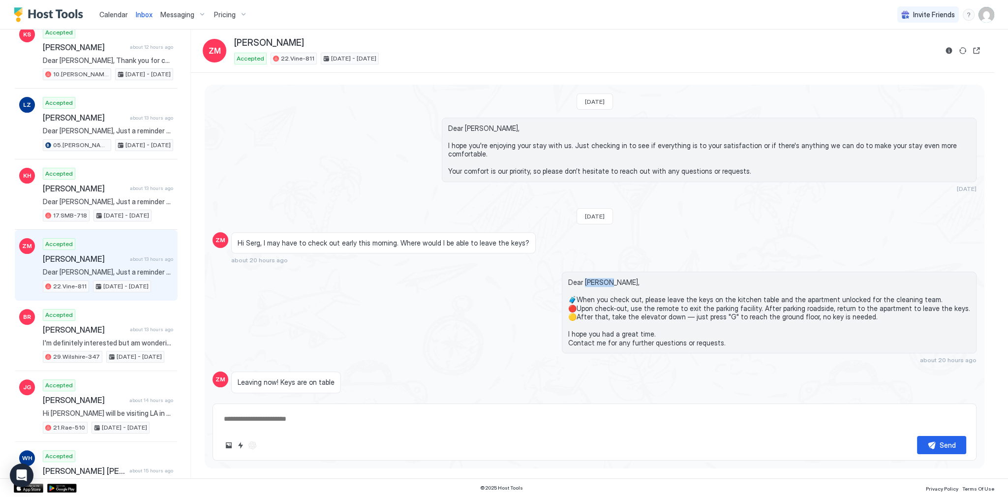
click at [626, 278] on span "Dear [PERSON_NAME], 🧳When you check out, please leave the keys on the kitchen t…" at bounding box center [769, 312] width 402 height 69
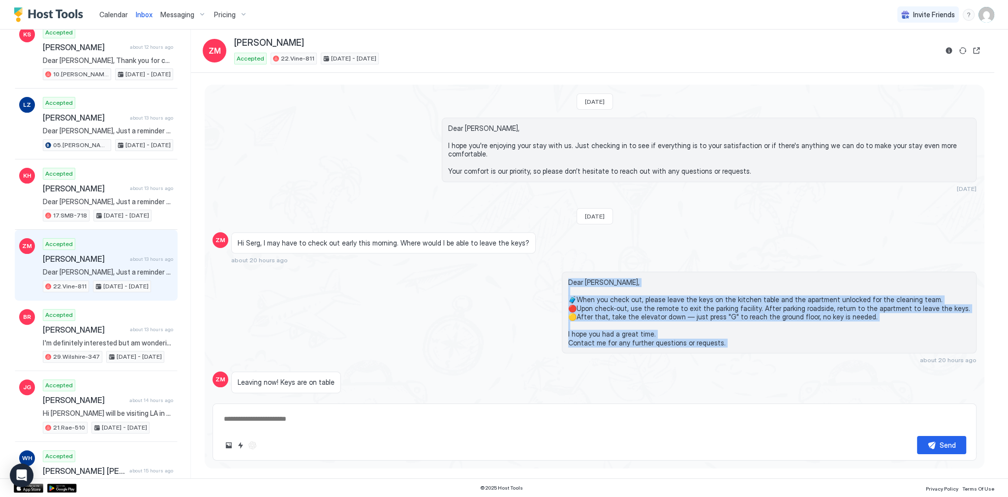
drag, startPoint x: 626, startPoint y: 271, endPoint x: 656, endPoint y: 333, distance: 68.7
click at [656, 333] on span "Dear [PERSON_NAME], 🧳When you check out, please leave the keys on the kitchen t…" at bounding box center [769, 312] width 402 height 69
click at [657, 332] on span "Dear [PERSON_NAME], 🧳When you check out, please leave the keys on the kitchen t…" at bounding box center [769, 312] width 402 height 69
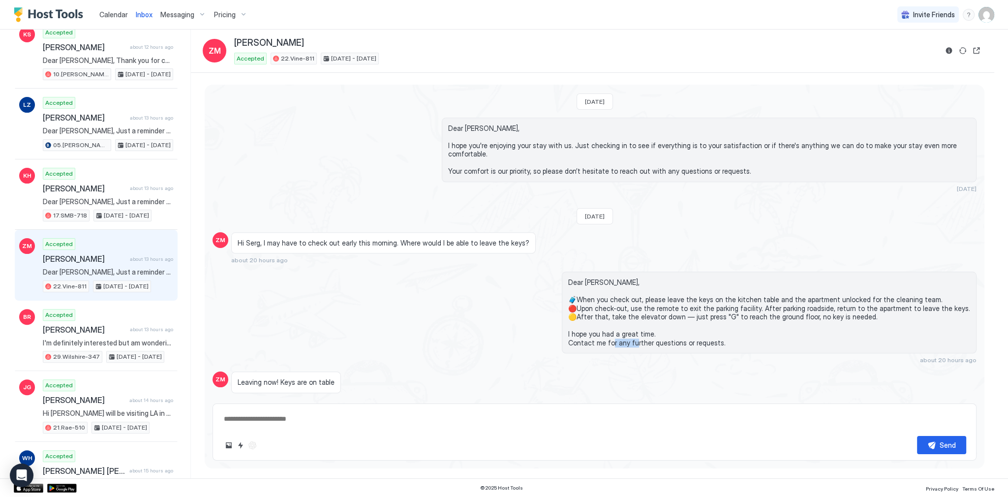
click at [657, 332] on span "Dear [PERSON_NAME], 🧳When you check out, please leave the keys on the kitchen t…" at bounding box center [769, 312] width 402 height 69
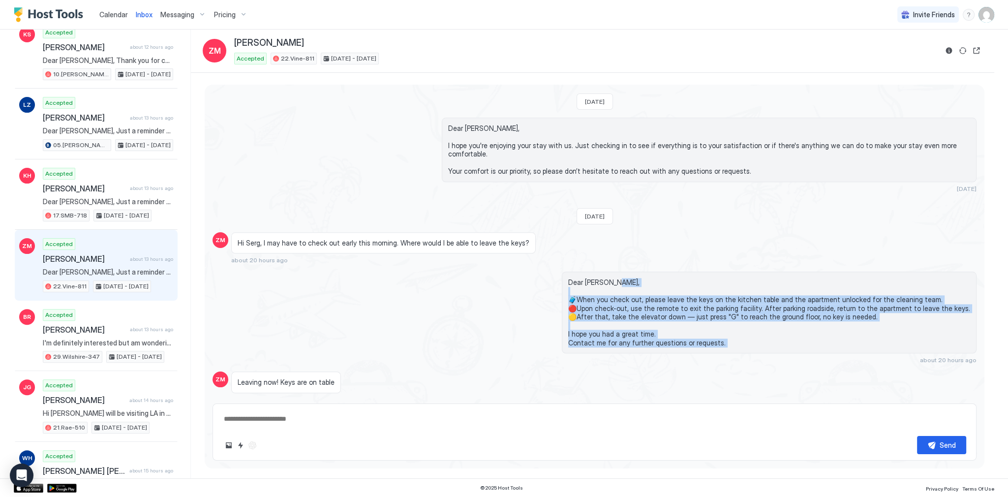
drag, startPoint x: 657, startPoint y: 332, endPoint x: 613, endPoint y: 274, distance: 73.1
click at [614, 278] on span "Dear [PERSON_NAME], 🧳When you check out, please leave the keys on the kitchen t…" at bounding box center [769, 312] width 402 height 69
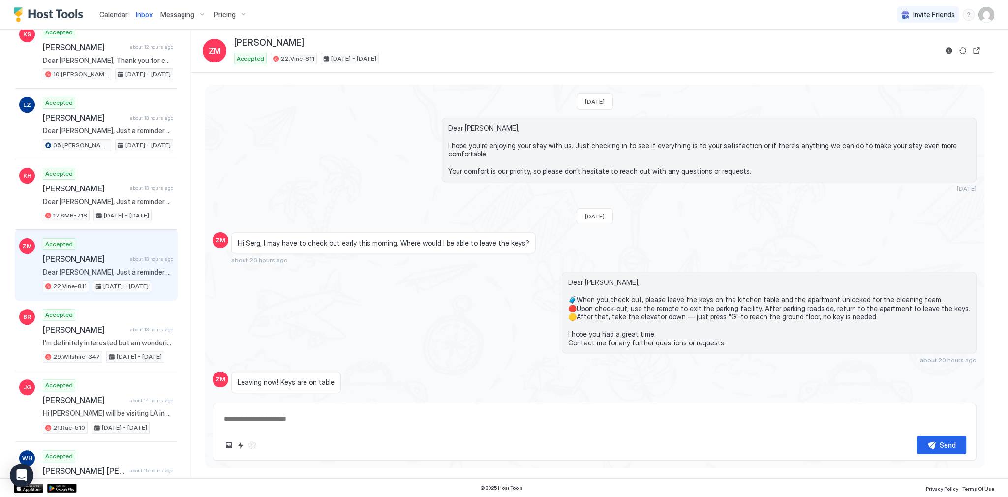
click at [611, 278] on span "Dear [PERSON_NAME], 🧳When you check out, please leave the keys on the kitchen t…" at bounding box center [769, 312] width 402 height 69
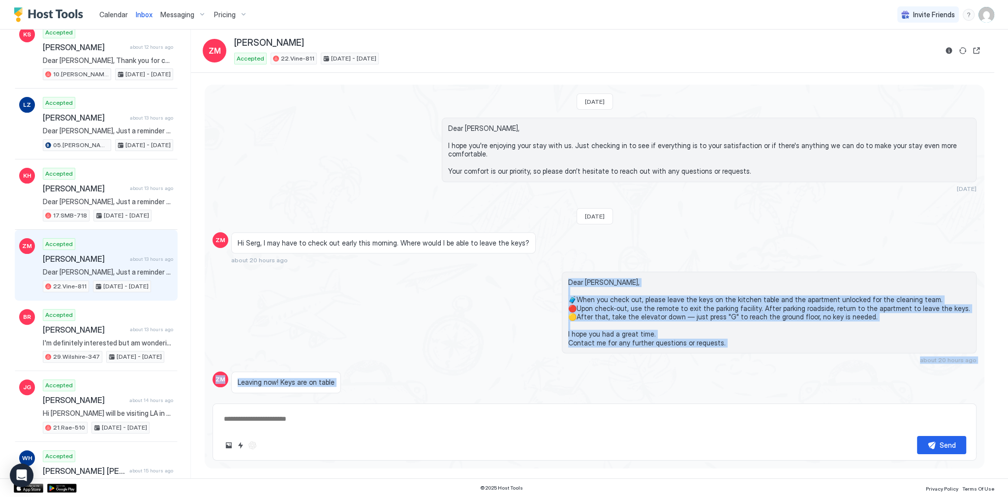
drag, startPoint x: 611, startPoint y: 270, endPoint x: 734, endPoint y: 360, distance: 153.2
click at [735, 335] on div "Dear [PERSON_NAME], 🧳When you check out, please leave the keys on the kitchen t…" at bounding box center [769, 313] width 415 height 82
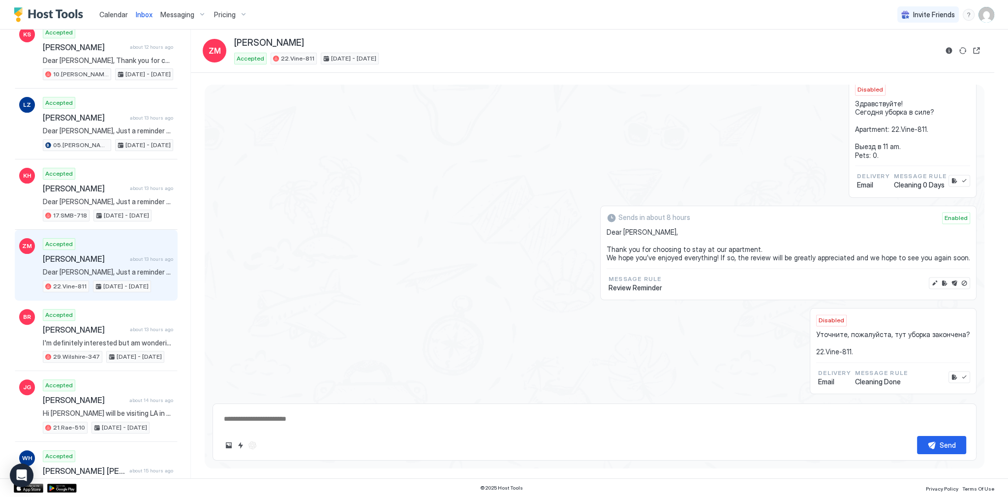
scroll to position [2014, 0]
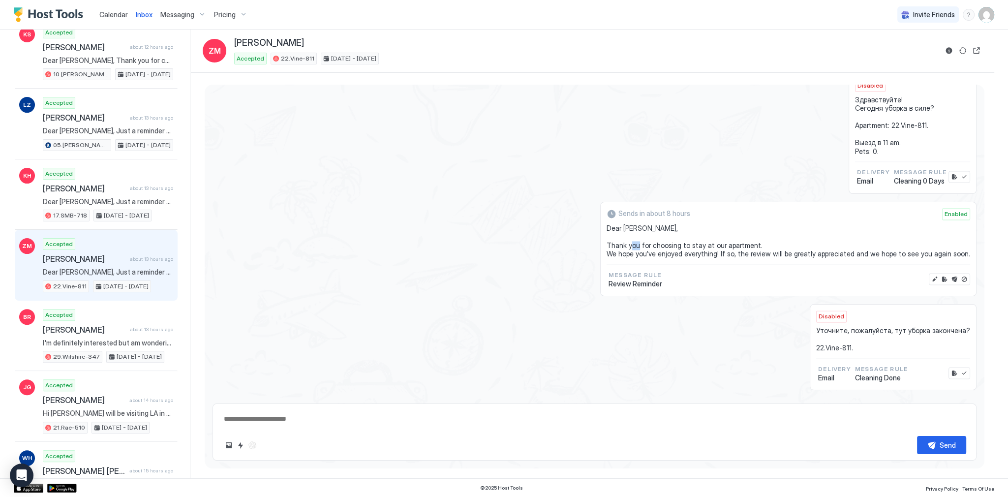
drag, startPoint x: 660, startPoint y: 234, endPoint x: 675, endPoint y: 233, distance: 14.3
click at [670, 234] on span "Dear [PERSON_NAME], Thank you for choosing to stay at our apartment. We hope yo…" at bounding box center [789, 241] width 364 height 34
click at [675, 233] on span "Dear [PERSON_NAME], Thank you for choosing to stay at our apartment. We hope yo…" at bounding box center [789, 241] width 364 height 34
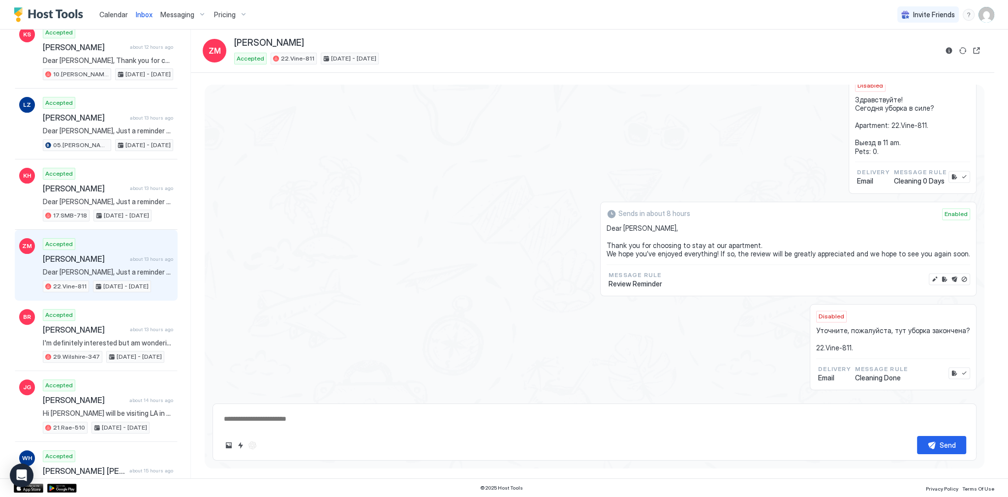
click at [758, 235] on span "Dear [PERSON_NAME], Thank you for choosing to stay at our apartment. We hope yo…" at bounding box center [789, 241] width 364 height 34
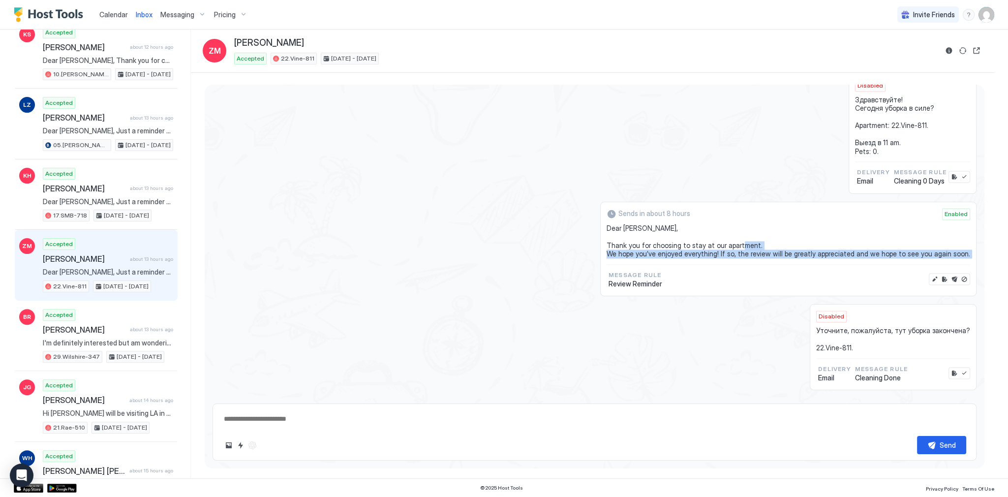
click at [758, 235] on span "Dear [PERSON_NAME], Thank you for choosing to stay at our apartment. We hope yo…" at bounding box center [789, 241] width 364 height 34
click at [929, 400] on div "Scheduled Messages" at bounding box center [932, 405] width 67 height 10
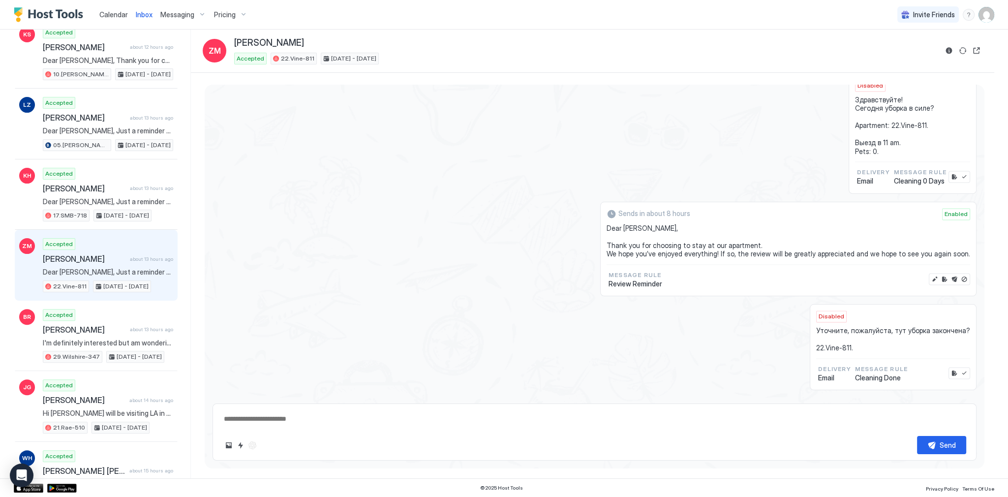
scroll to position [1660, 0]
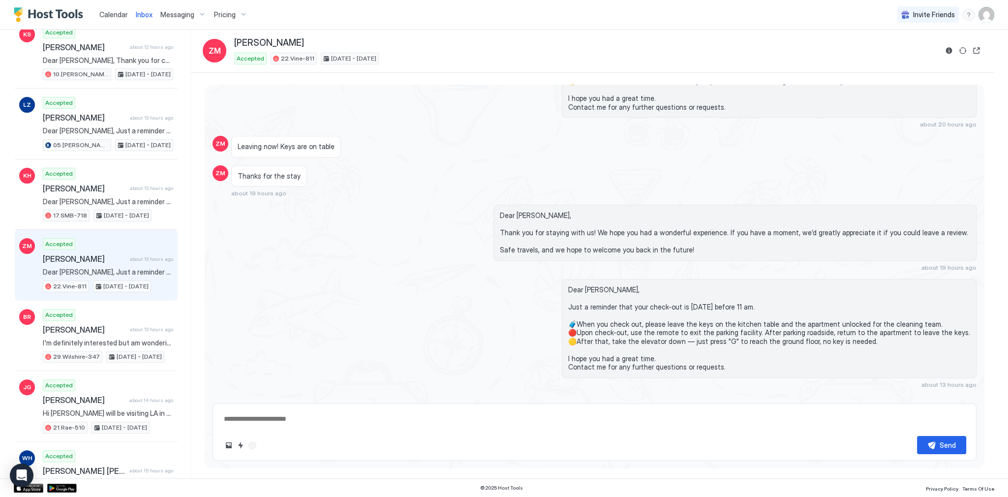
drag, startPoint x: 326, startPoint y: 251, endPoint x: 262, endPoint y: 252, distance: 63.5
click at [325, 251] on div "Dear [PERSON_NAME], Thank you for staying with us! We hope you had a wonderful …" at bounding box center [595, 238] width 764 height 66
click at [165, 247] on div "Accepted [PERSON_NAME] about 13 hours ago Dear [PERSON_NAME], Just a reminder t…" at bounding box center [108, 265] width 130 height 54
click at [488, 219] on div "Dear [PERSON_NAME], Thank you for staying with us! We hope you had a wonderful …" at bounding box center [709, 238] width 535 height 66
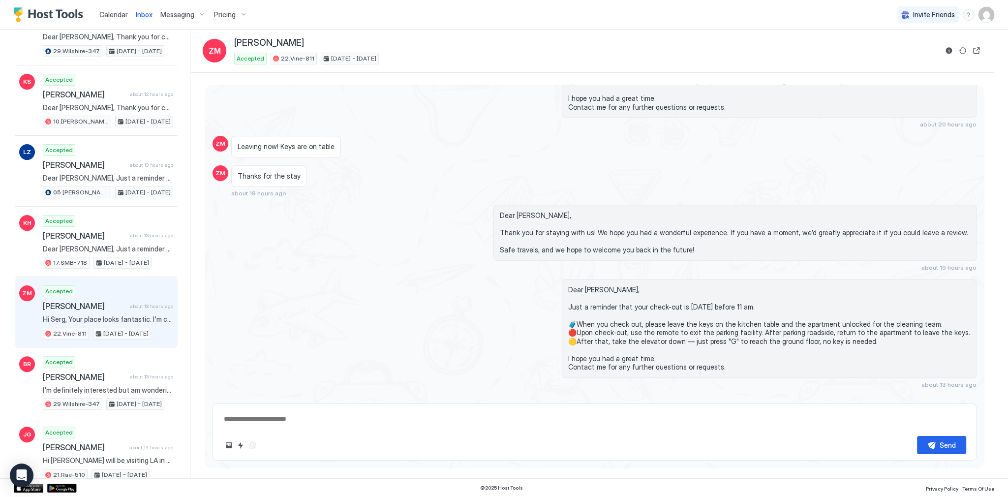
scroll to position [0, 0]
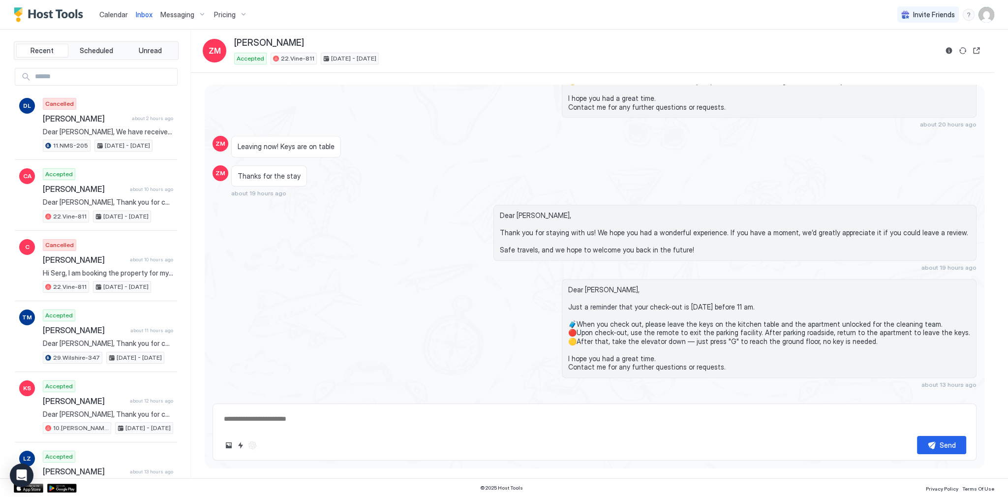
click at [125, 16] on span "Calendar" at bounding box center [113, 14] width 29 height 8
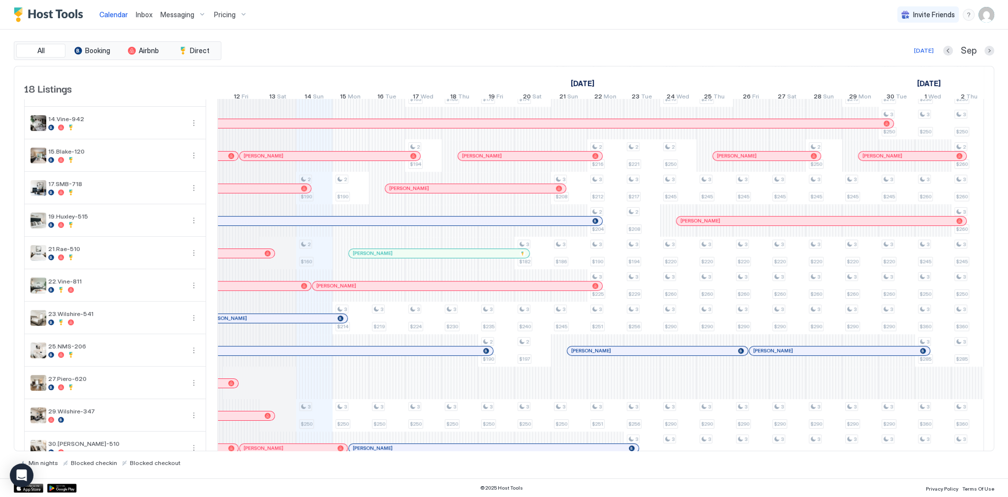
scroll to position [242, 0]
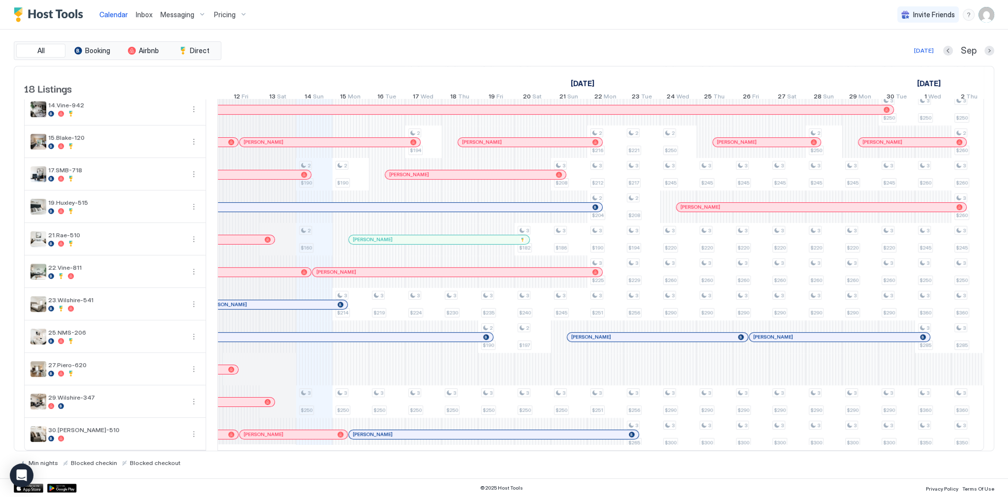
click at [300, 434] on div at bounding box center [314, 434] width 36 height 32
click at [298, 431] on div at bounding box center [298, 435] width 8 height 8
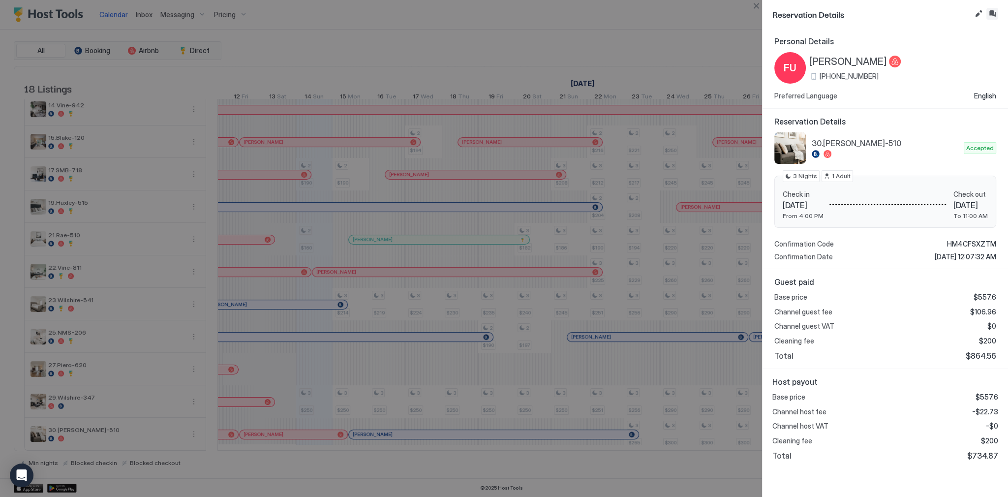
click at [993, 15] on button "Inbox" at bounding box center [993, 14] width 12 height 12
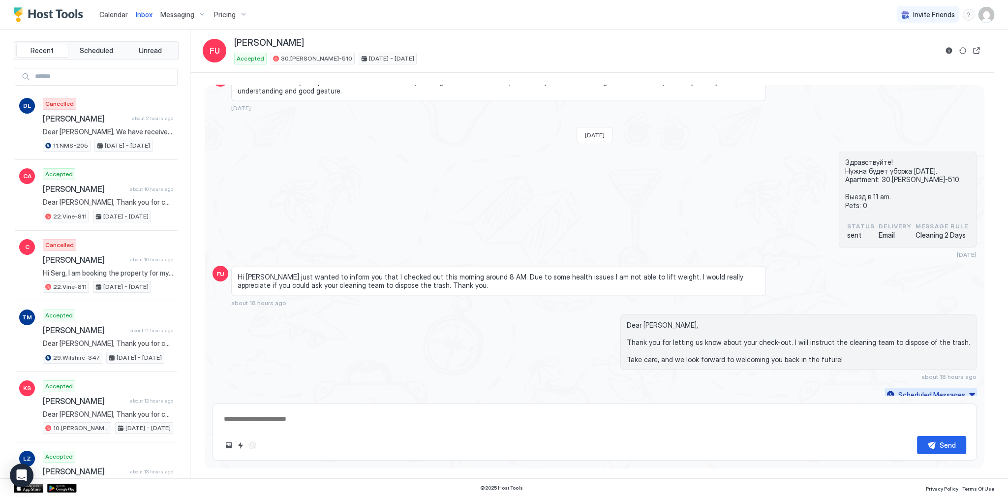
click at [923, 390] on div "Scheduled Messages" at bounding box center [932, 394] width 67 height 10
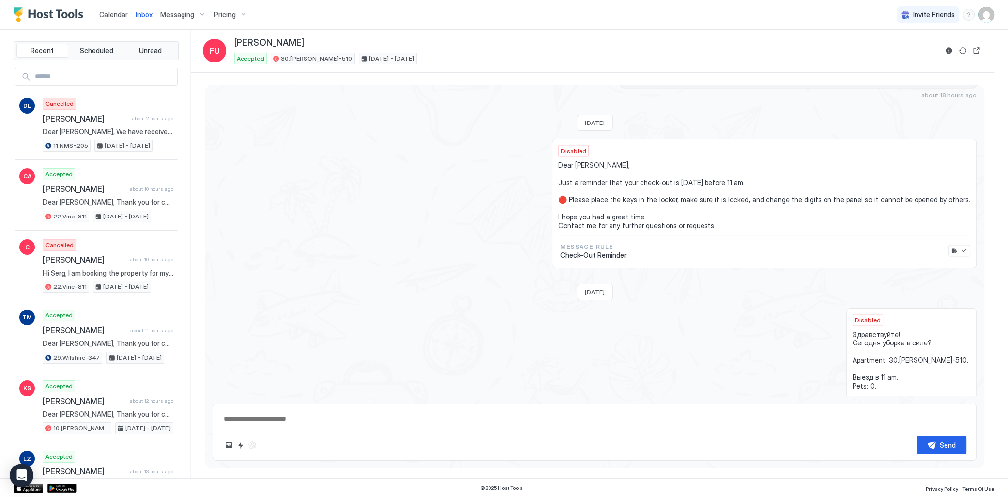
scroll to position [2867, 0]
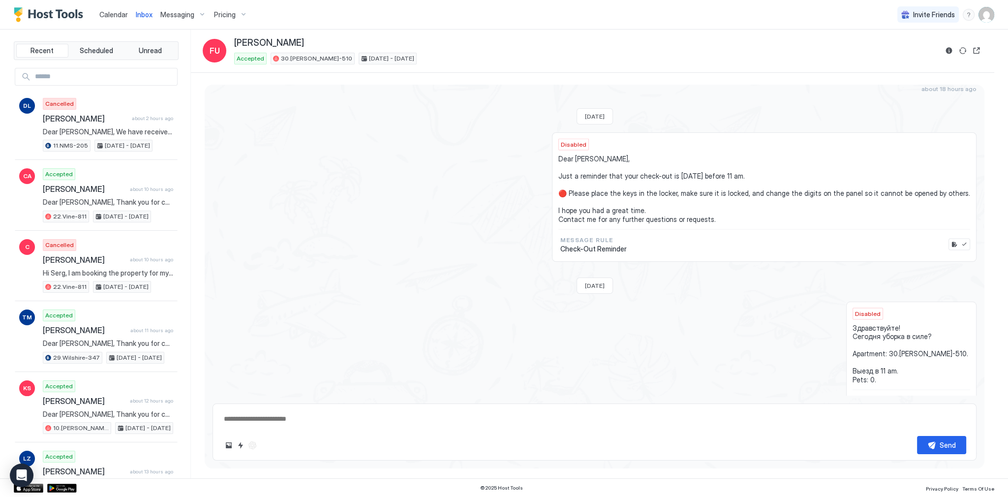
click at [587, 140] on span "Disabled" at bounding box center [574, 144] width 26 height 9
click at [722, 213] on span "Dear [PERSON_NAME], Just a reminder that your check-out is [DATE] before 11 am.…" at bounding box center [765, 189] width 412 height 69
click at [595, 156] on span "Dear [PERSON_NAME], Just a reminder that your check-out is [DATE] before 11 am.…" at bounding box center [765, 189] width 412 height 69
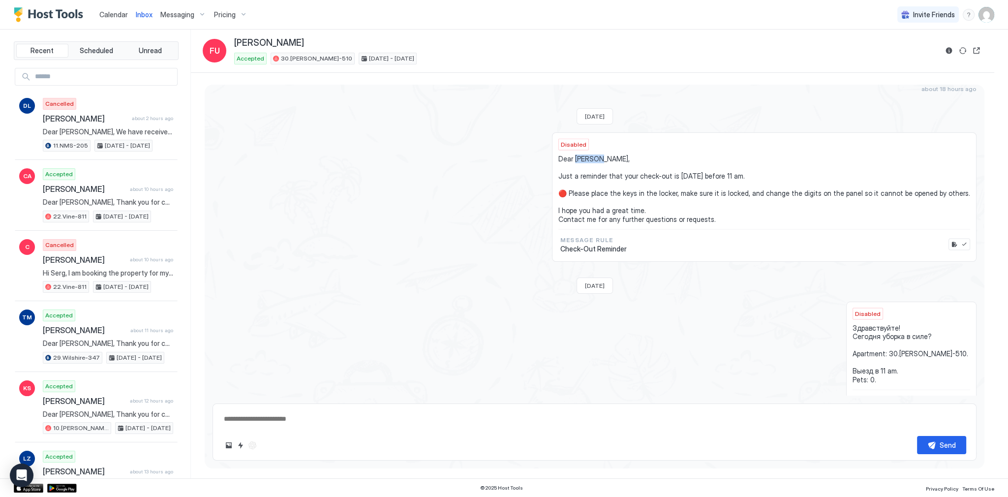
click at [595, 156] on span "Dear [PERSON_NAME], Just a reminder that your check-out is [DATE] before 11 am.…" at bounding box center [765, 189] width 412 height 69
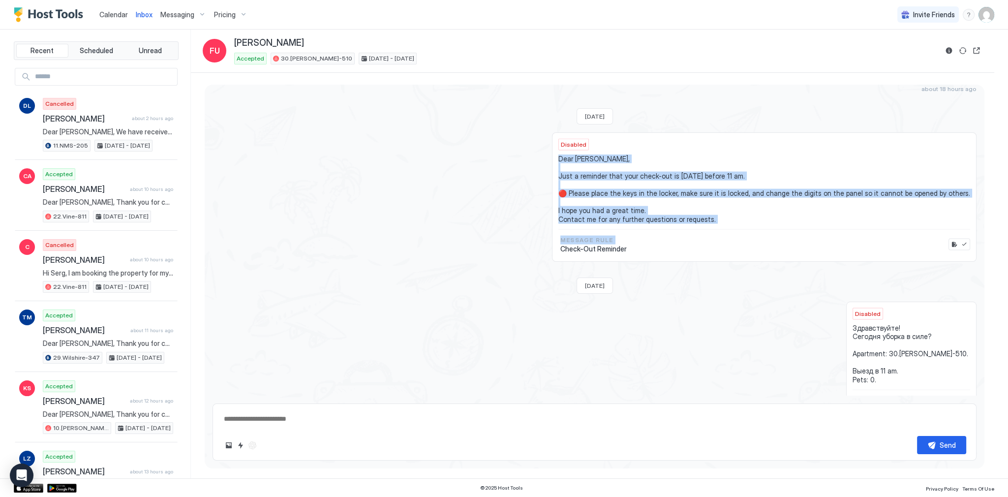
drag, startPoint x: 595, startPoint y: 156, endPoint x: 673, endPoint y: 244, distance: 117.5
click at [663, 238] on div "Disabled Dear [PERSON_NAME], Just a reminder that your check-out is [DATE] befo…" at bounding box center [764, 196] width 425 height 129
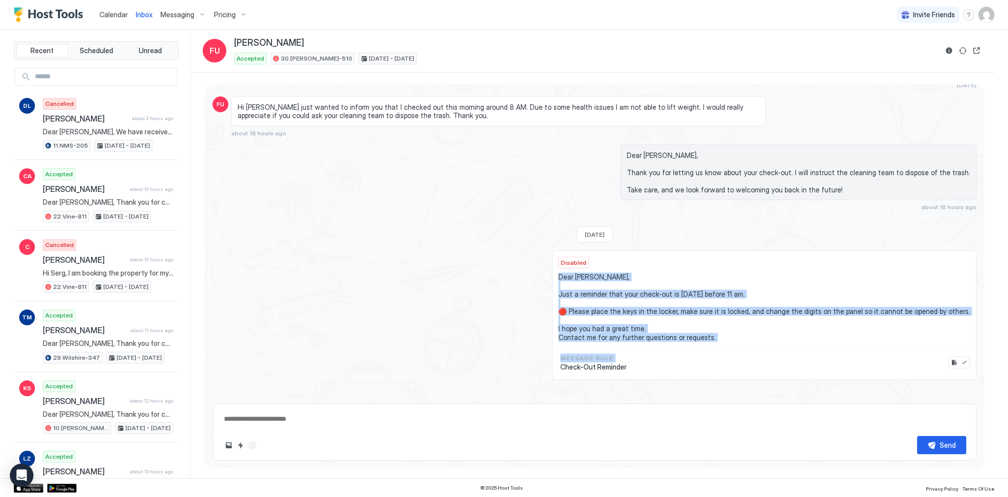
scroll to position [3104, 0]
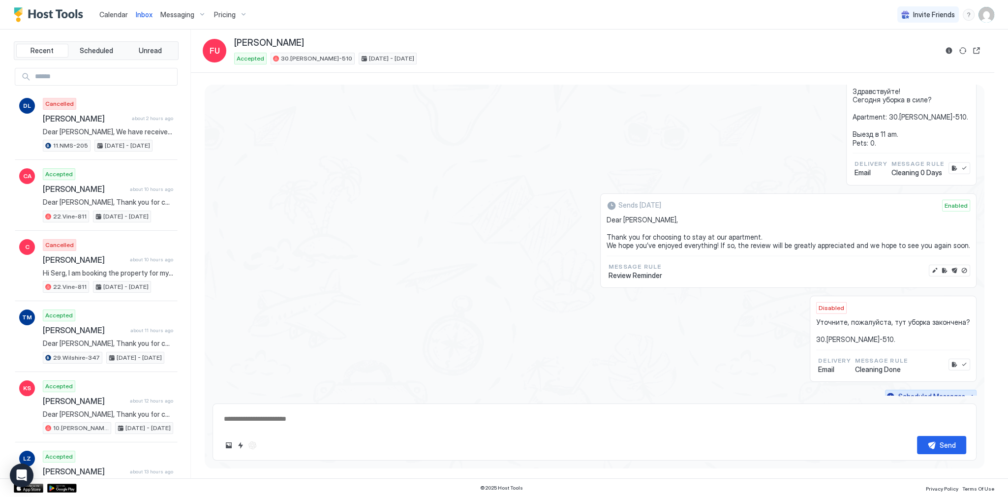
click at [959, 391] on div "Scheduled Messages" at bounding box center [932, 396] width 67 height 10
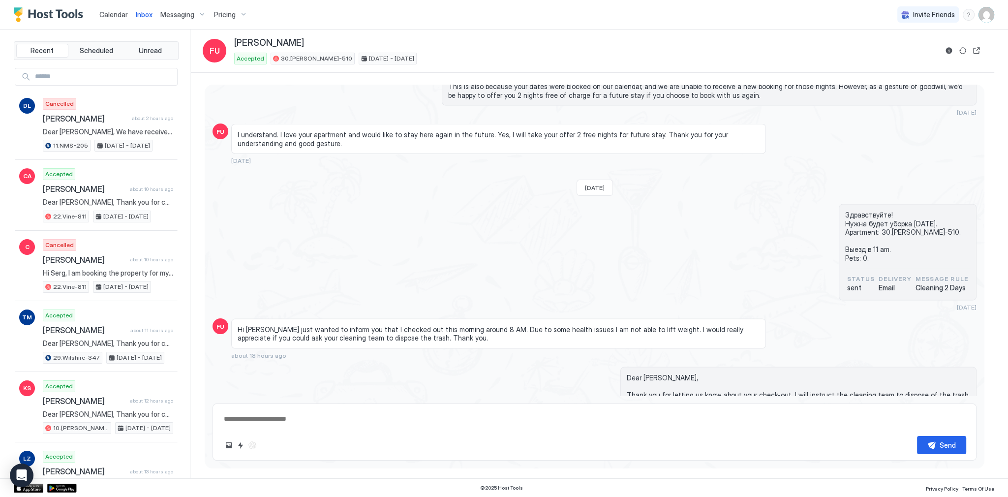
scroll to position [2579, 0]
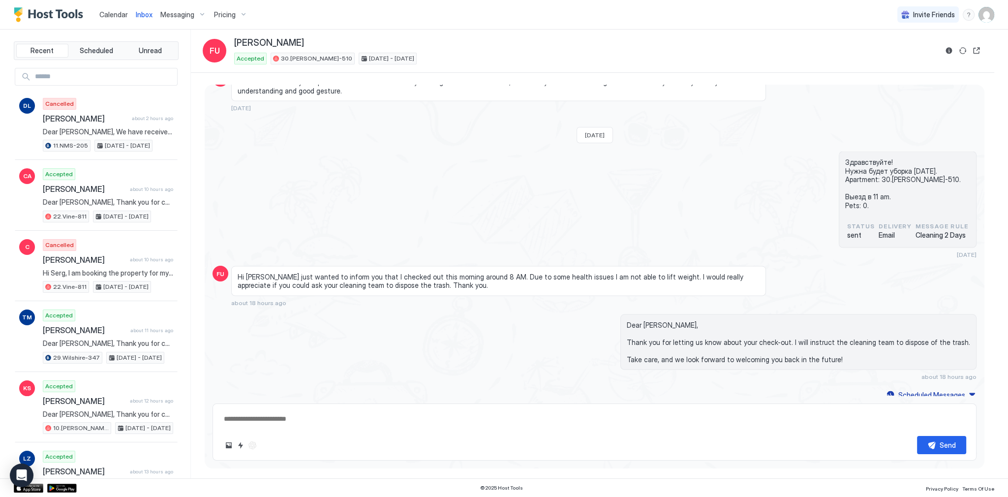
click at [148, 14] on span "Inbox" at bounding box center [144, 14] width 17 height 8
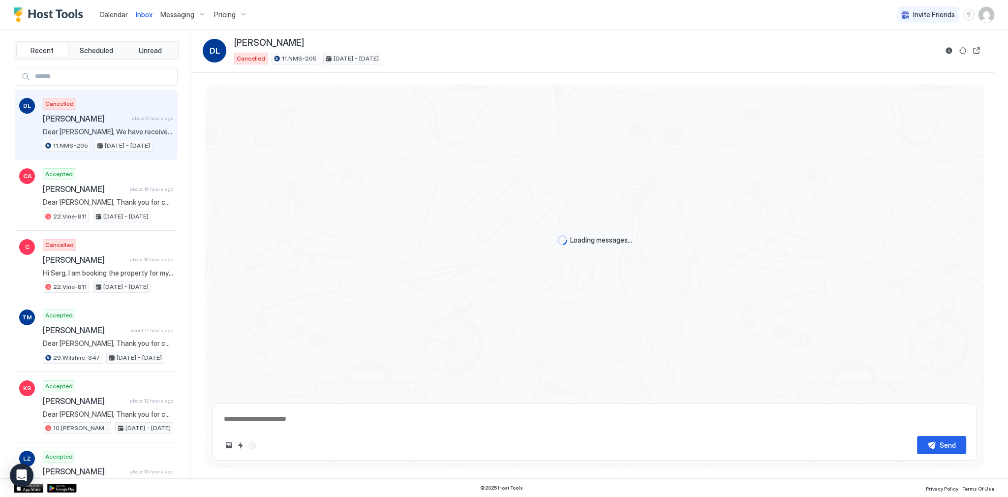
click at [148, 14] on span "Inbox" at bounding box center [144, 14] width 17 height 8
type textarea "*"
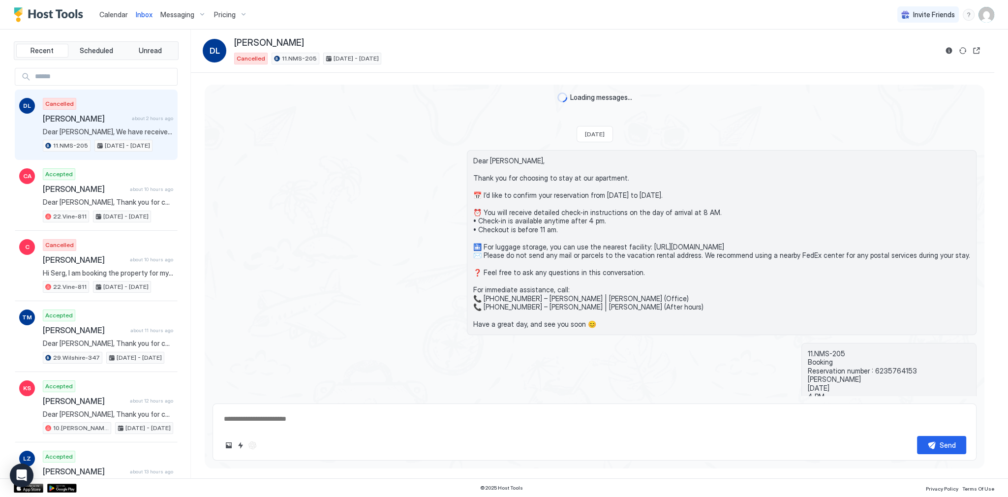
scroll to position [565, 0]
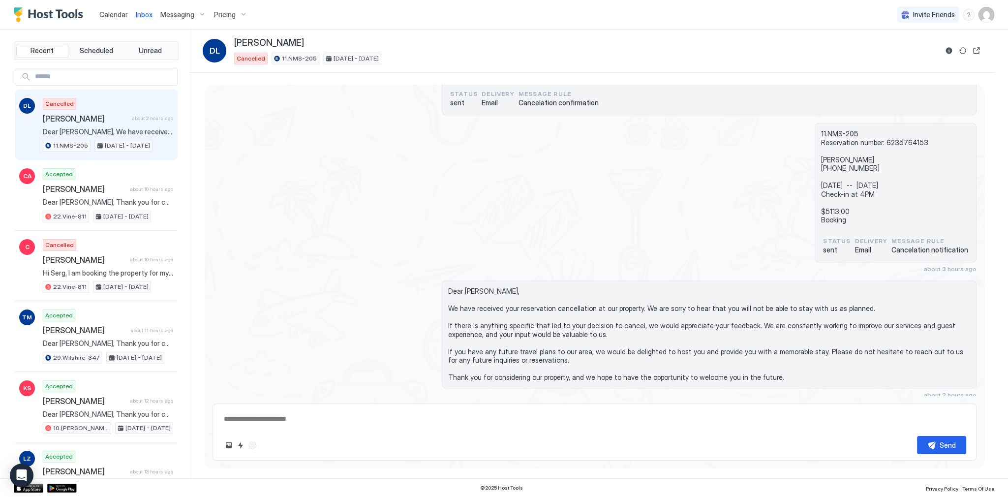
click at [399, 123] on div "11.NMS-205 Reservation number: 6235764153 [PERSON_NAME] [PHONE_NUMBER] [DATE] -…" at bounding box center [595, 198] width 764 height 150
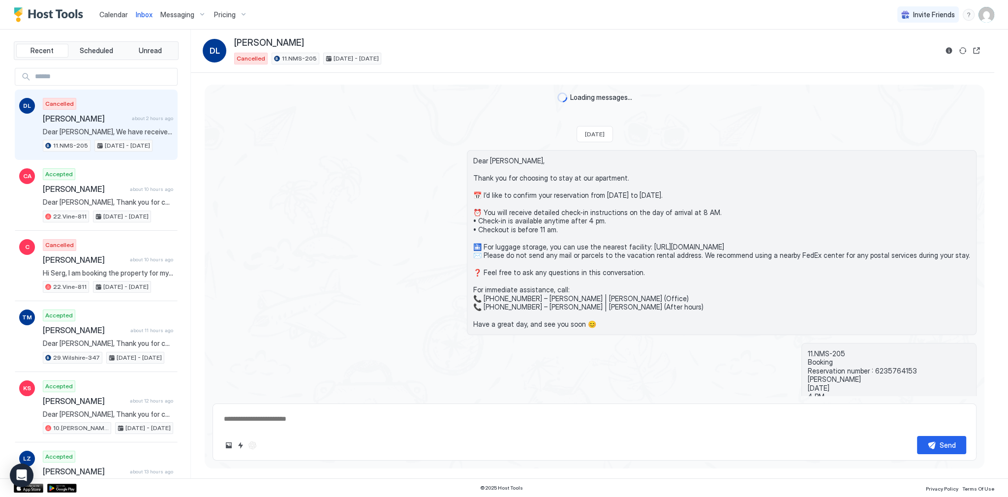
scroll to position [565, 0]
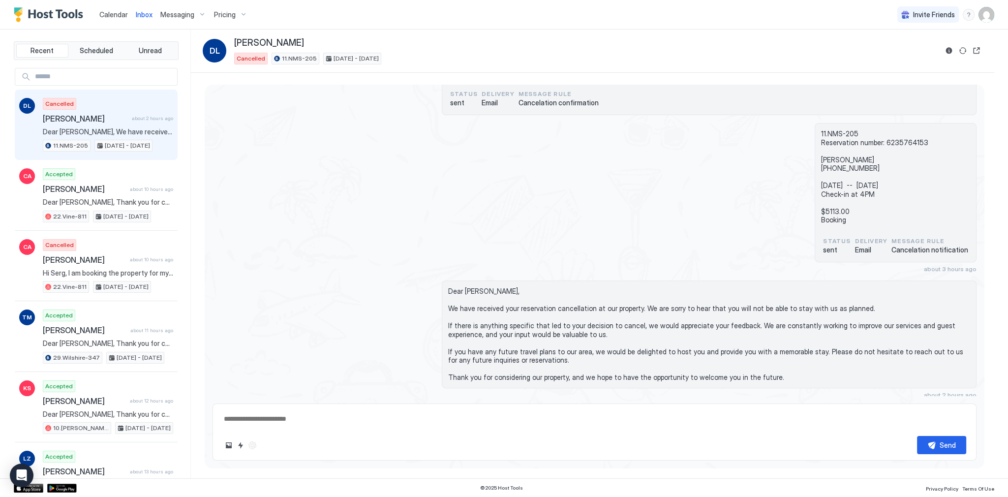
click at [126, 12] on span "Calendar" at bounding box center [113, 14] width 29 height 8
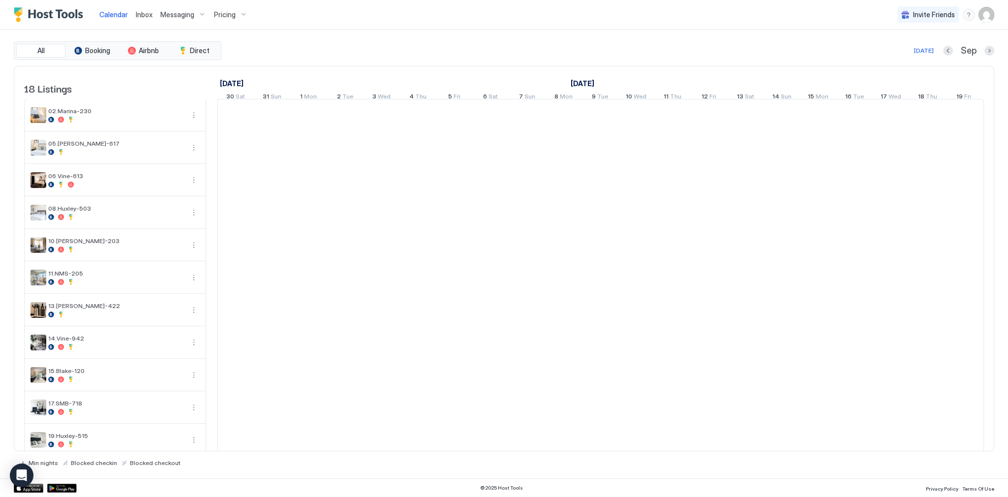
scroll to position [0, 547]
click at [126, 12] on span "Calendar" at bounding box center [113, 14] width 29 height 8
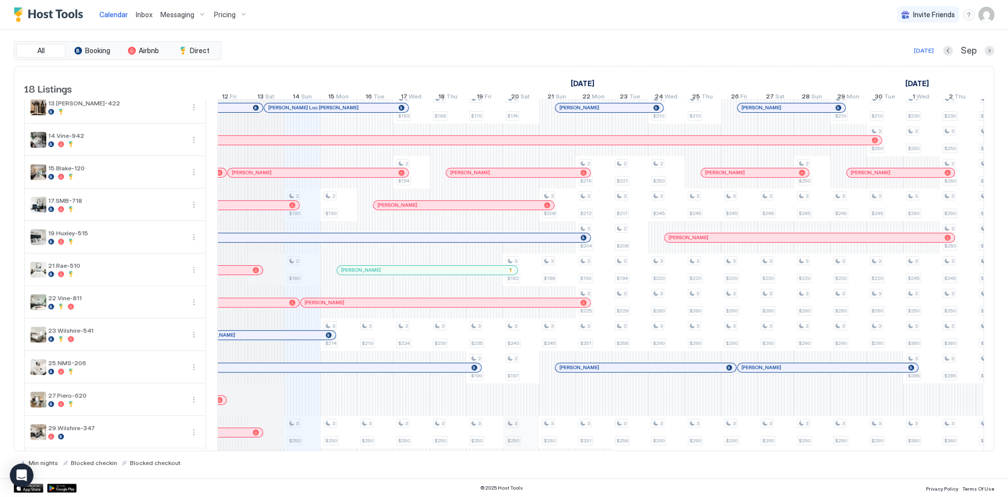
scroll to position [0, 0]
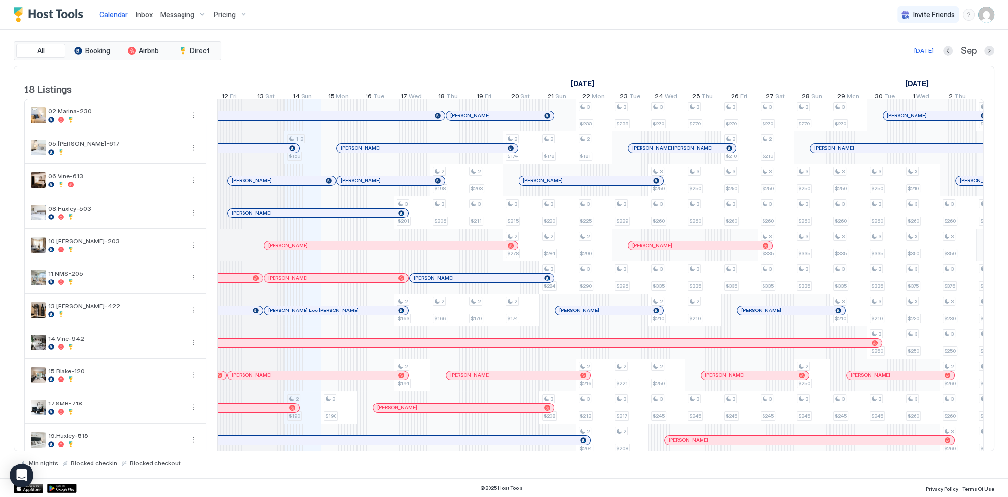
click at [145, 15] on span "Inbox" at bounding box center [144, 14] width 17 height 8
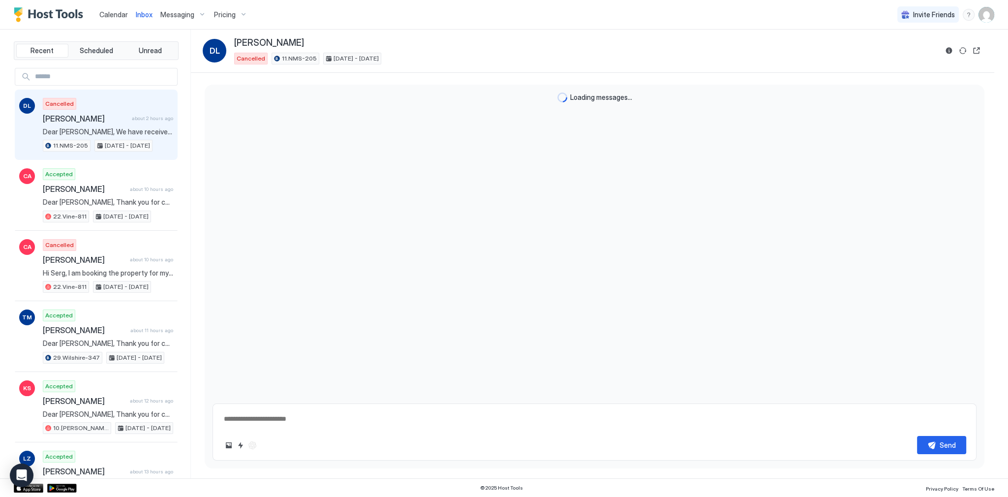
click at [145, 15] on span "Inbox" at bounding box center [144, 14] width 17 height 8
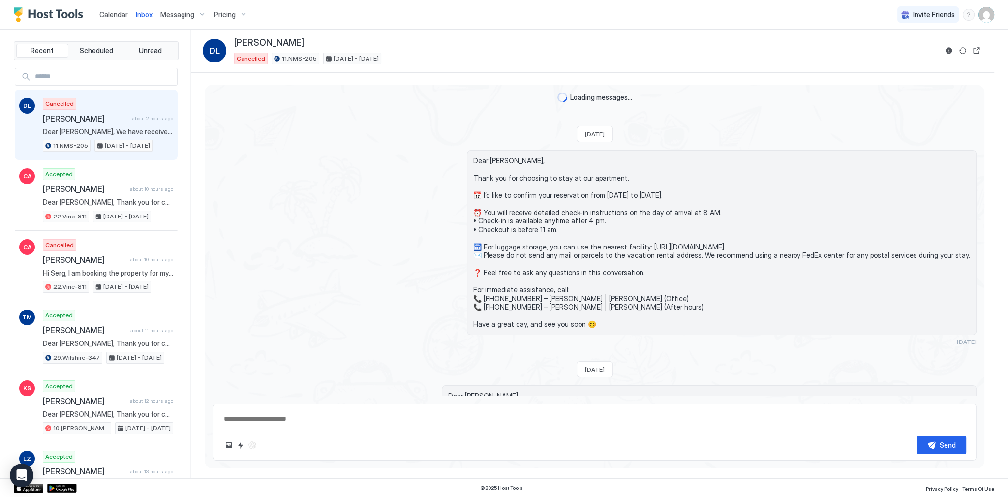
scroll to position [565, 0]
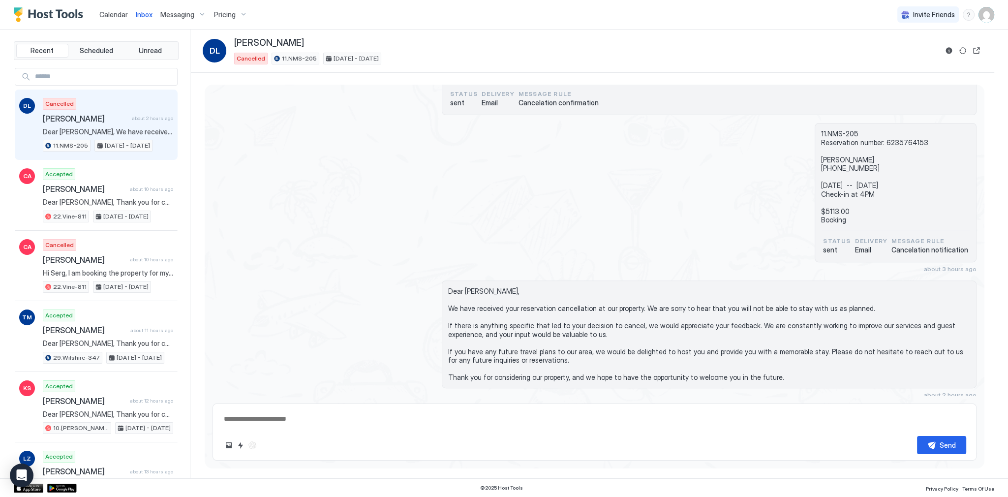
click at [346, 226] on div "11.NMS-205 Reservation number: 6235764153 [PERSON_NAME] [PHONE_NUMBER] [DATE] -…" at bounding box center [595, 198] width 764 height 150
type textarea "*"
